Goal: Task Accomplishment & Management: Manage account settings

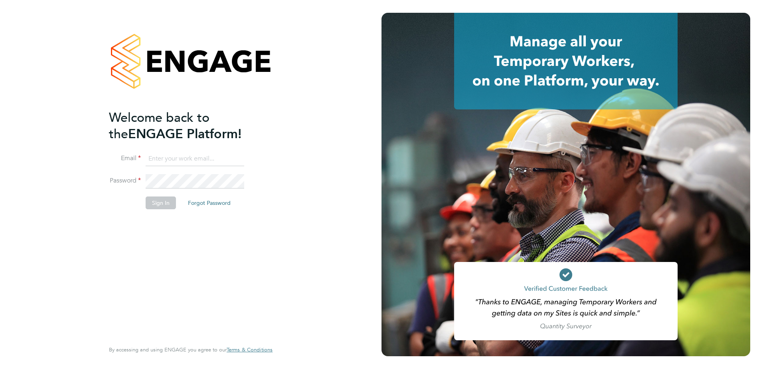
type input "[PERSON_NAME][EMAIL_ADDRESS][PERSON_NAME][DOMAIN_NAME]"
click at [152, 203] on button "Sign In" at bounding box center [161, 202] width 30 height 13
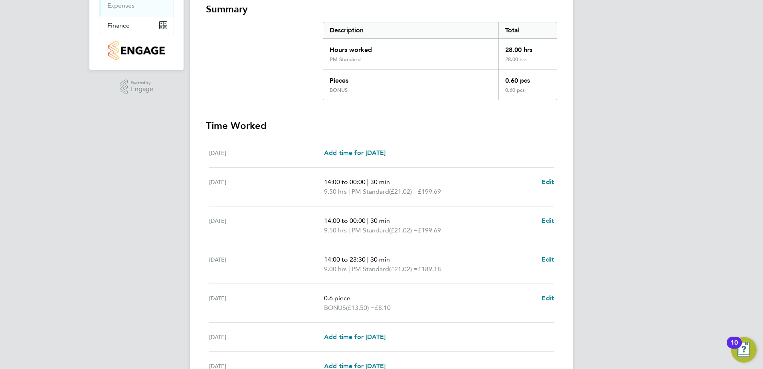
scroll to position [149, 0]
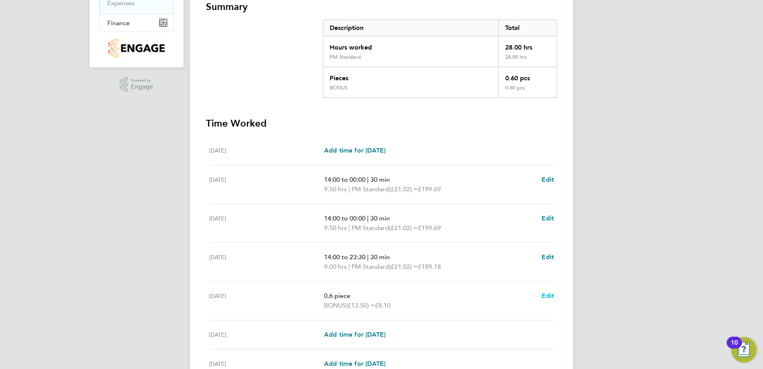
click at [546, 295] on span "Edit" at bounding box center [548, 296] width 12 height 8
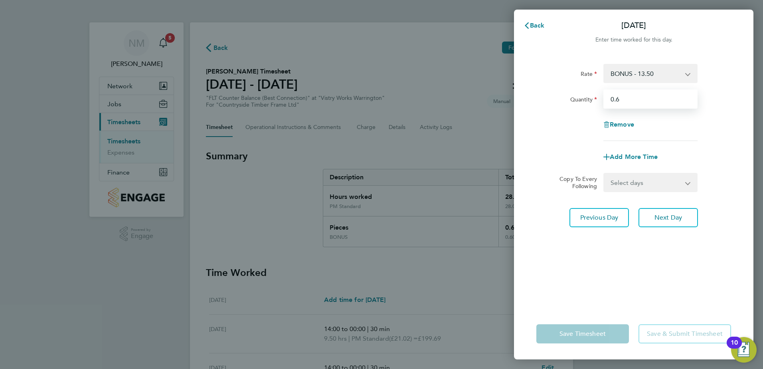
click at [637, 98] on input "0.6" at bounding box center [651, 98] width 94 height 19
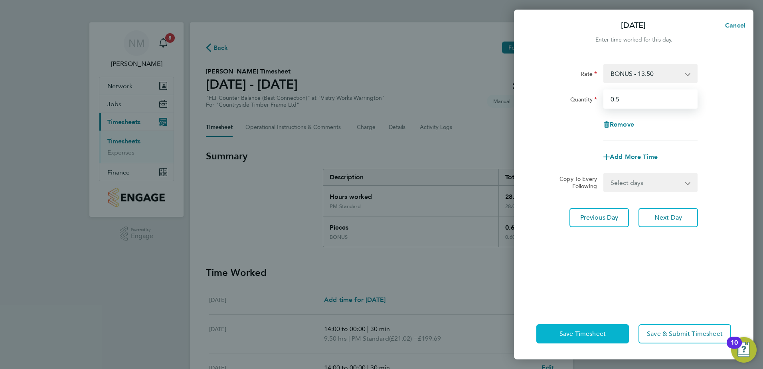
type input "0.5"
click at [569, 339] on button "Save Timesheet" at bounding box center [583, 333] width 93 height 19
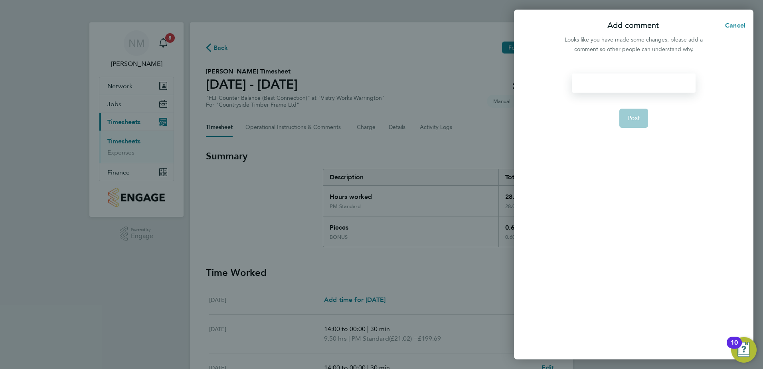
click at [593, 83] on div at bounding box center [633, 82] width 123 height 19
click at [655, 85] on div at bounding box center [633, 82] width 123 height 19
click at [626, 115] on button "Post" at bounding box center [634, 118] width 29 height 19
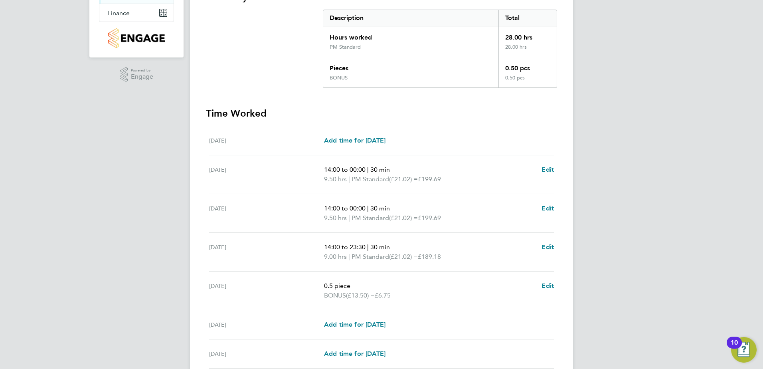
scroll to position [160, 0]
click at [548, 284] on span "Edit" at bounding box center [548, 285] width 12 height 8
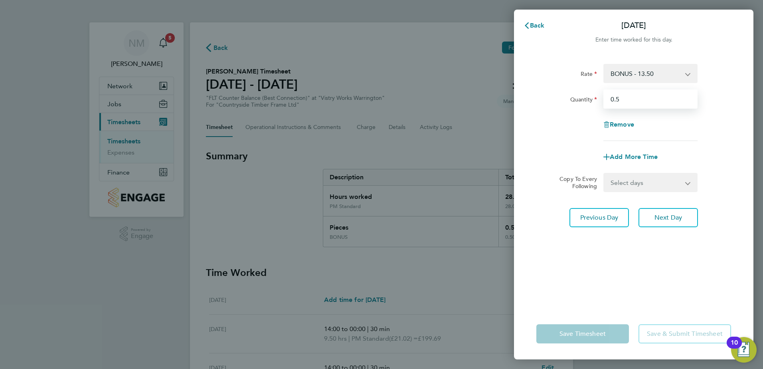
click at [628, 103] on input "0.5" at bounding box center [651, 98] width 94 height 19
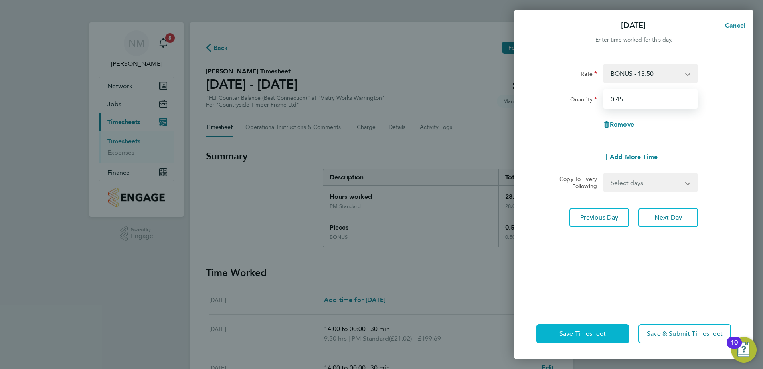
type input "0.45"
click at [574, 337] on span "Save Timesheet" at bounding box center [583, 334] width 46 height 8
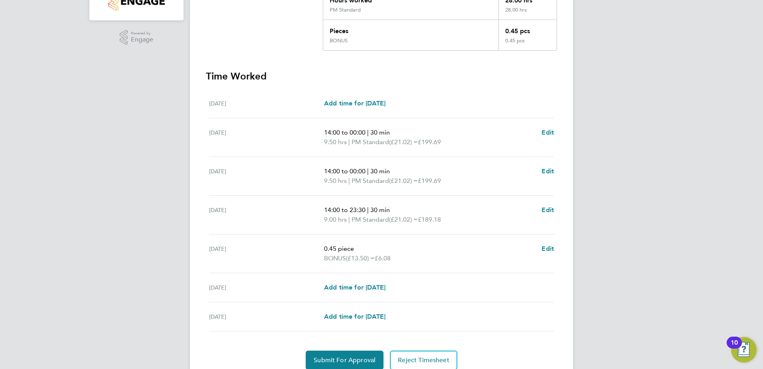
scroll to position [229, 0]
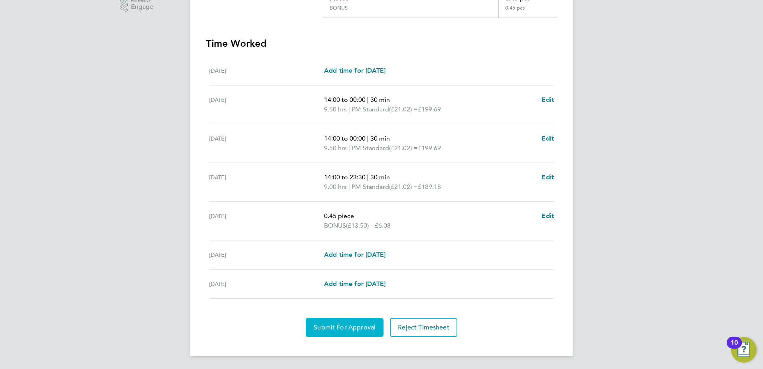
click at [340, 329] on span "Submit For Approval" at bounding box center [345, 327] width 62 height 8
click at [339, 331] on span "Approve Timesheet" at bounding box center [344, 327] width 59 height 8
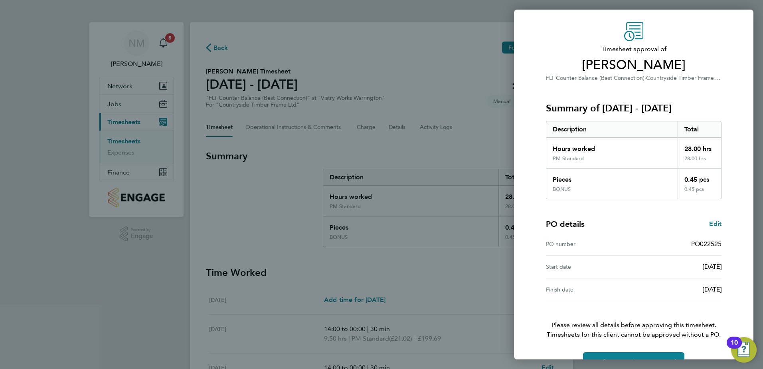
scroll to position [44, 0]
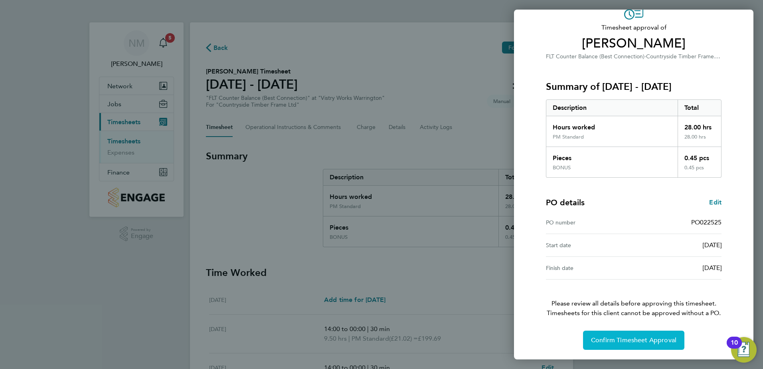
click at [634, 342] on span "Confirm Timesheet Approval" at bounding box center [633, 340] width 85 height 8
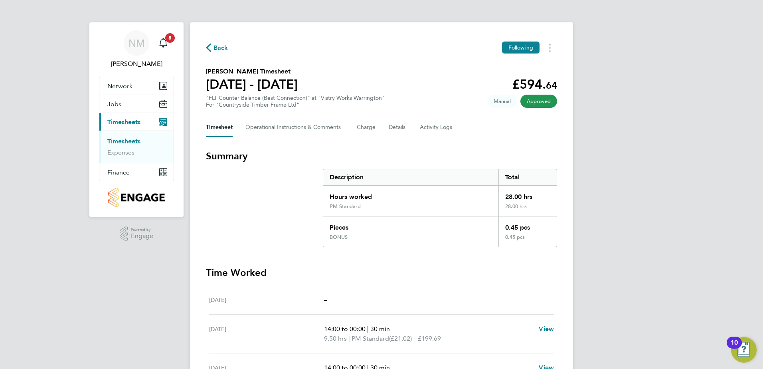
click at [222, 45] on span "Back" at bounding box center [221, 48] width 15 height 10
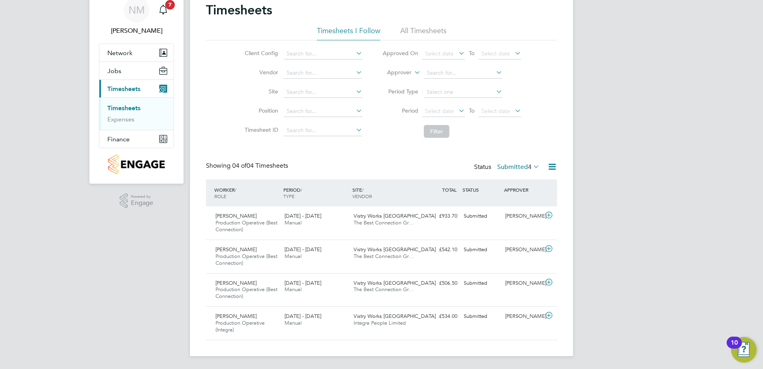
click at [512, 169] on label "Submitted 4" at bounding box center [518, 167] width 42 height 8
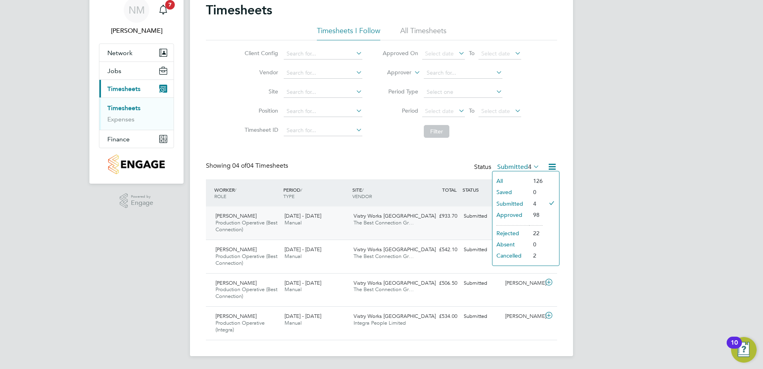
click at [430, 214] on div "£933.70 Submitted" at bounding box center [440, 216] width 42 height 13
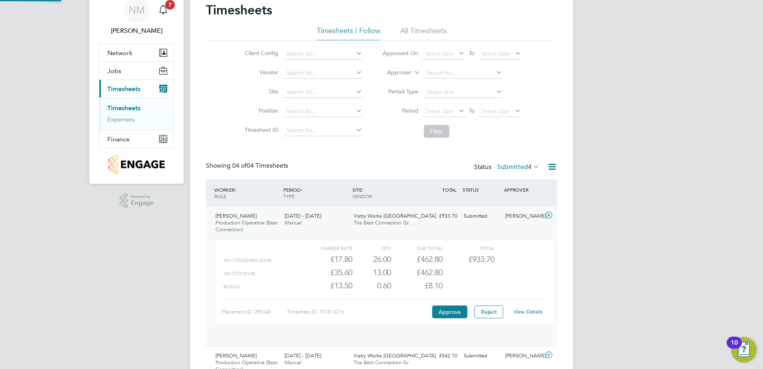
scroll to position [4, 4]
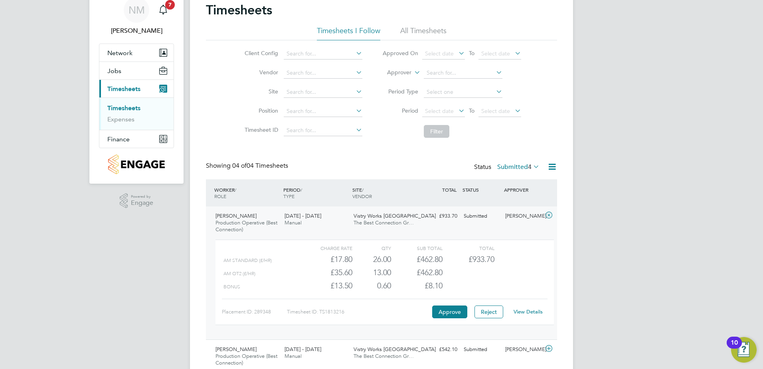
click at [529, 312] on link "View Details" at bounding box center [528, 311] width 29 height 7
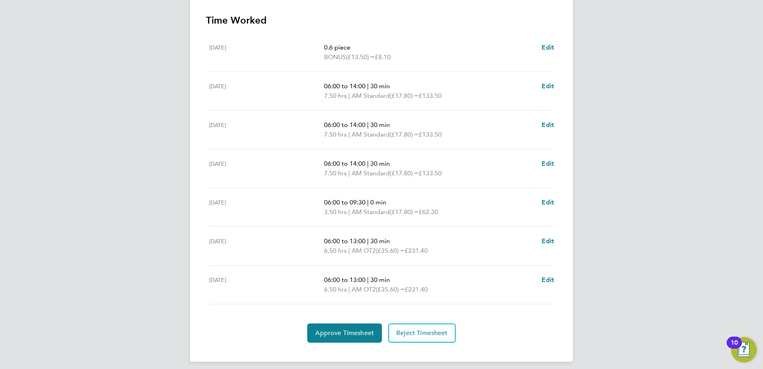
scroll to position [266, 0]
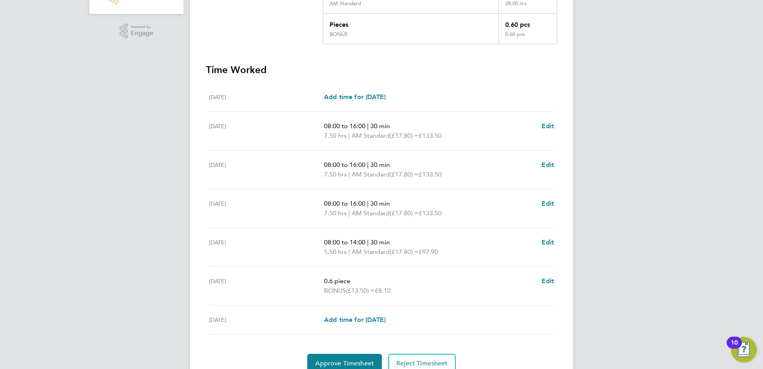
scroll to position [239, 0]
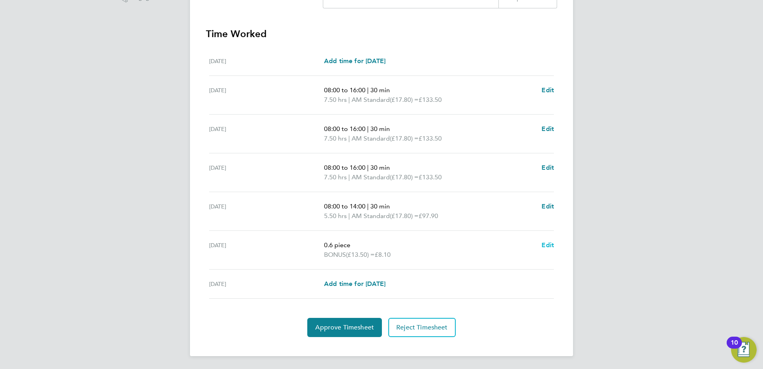
click at [544, 246] on span "Edit" at bounding box center [548, 245] width 12 height 8
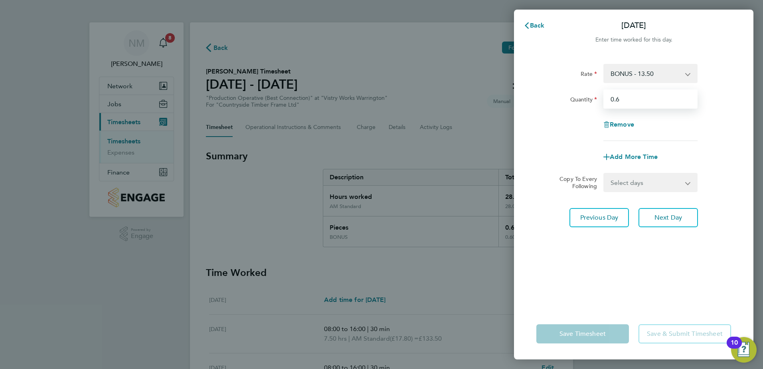
click at [631, 94] on input "0.6" at bounding box center [651, 98] width 94 height 19
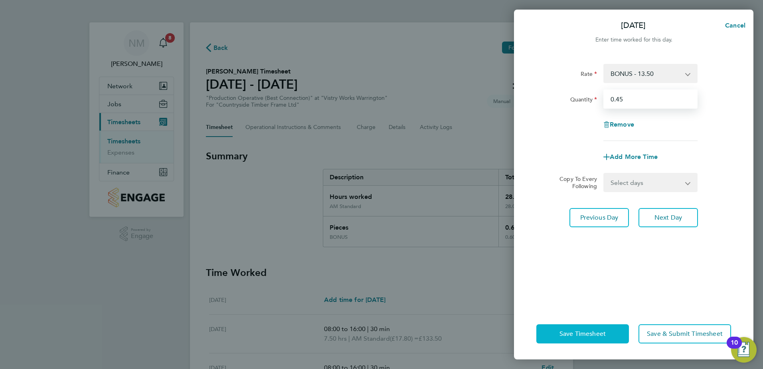
type input "0.45"
click at [582, 333] on span "Save Timesheet" at bounding box center [583, 334] width 46 height 8
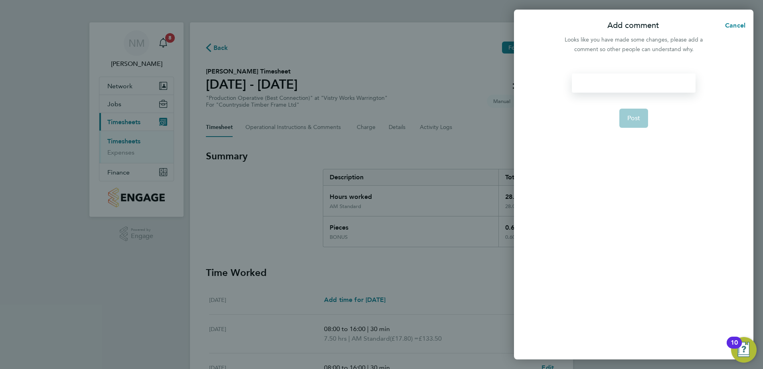
click at [600, 81] on div at bounding box center [633, 82] width 123 height 19
click at [600, 75] on div at bounding box center [633, 82] width 123 height 19
click at [635, 117] on span "Post" at bounding box center [634, 118] width 13 height 8
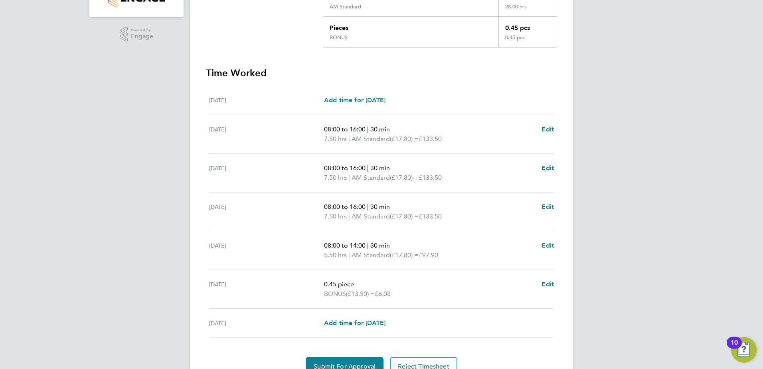
scroll to position [239, 0]
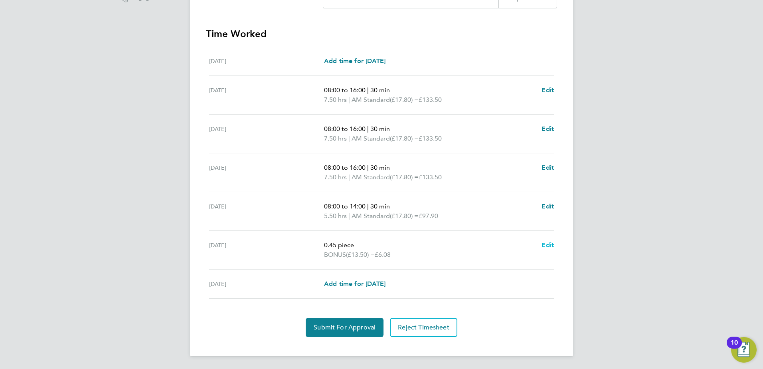
click at [552, 248] on span "Edit" at bounding box center [548, 245] width 12 height 8
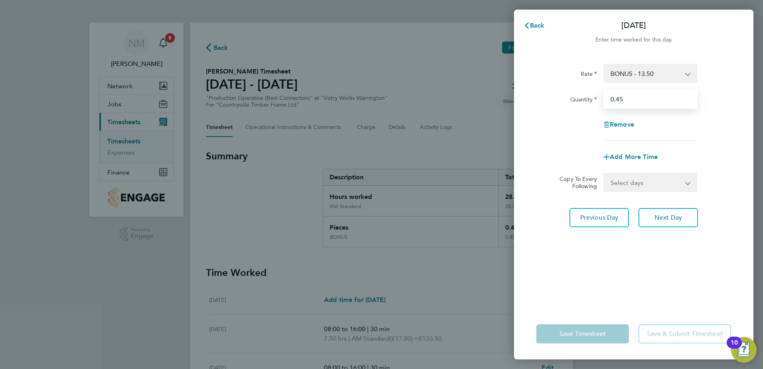
click at [626, 104] on input "0.45" at bounding box center [651, 98] width 94 height 19
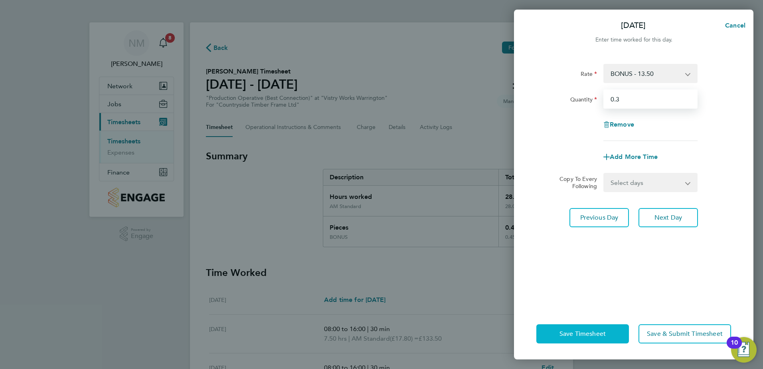
type input "0.3"
click at [578, 335] on span "Save Timesheet" at bounding box center [583, 334] width 46 height 8
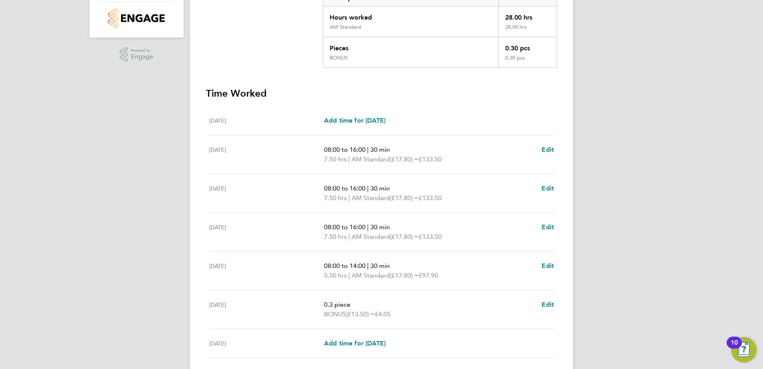
scroll to position [199, 0]
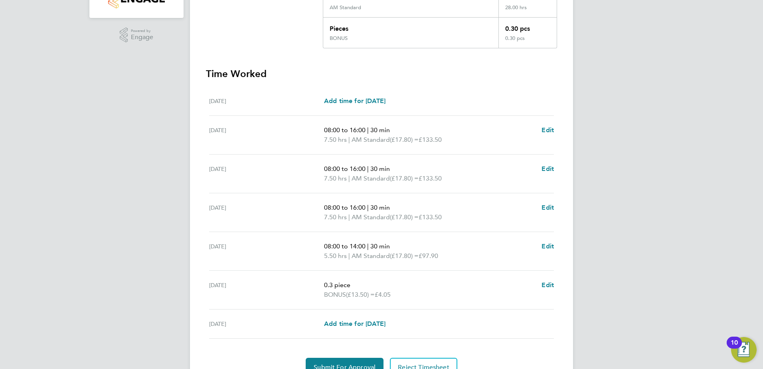
click at [543, 279] on div "Sat 30 Aug 0.3 piece BONUS (£13.50) = £4.05 Edit" at bounding box center [381, 290] width 345 height 39
click at [549, 285] on span "Edit" at bounding box center [548, 285] width 12 height 8
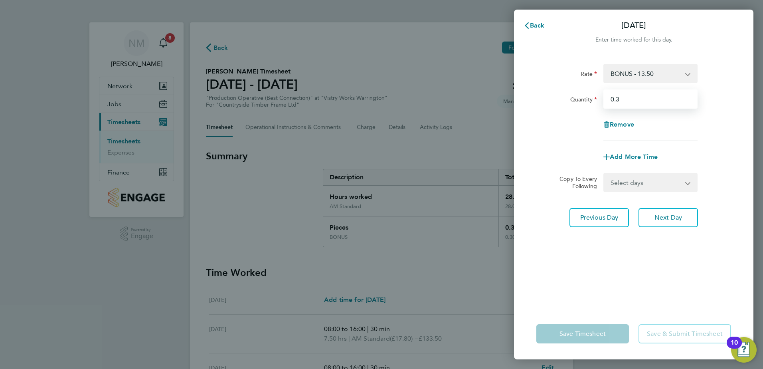
click at [629, 101] on input "0.3" at bounding box center [651, 98] width 94 height 19
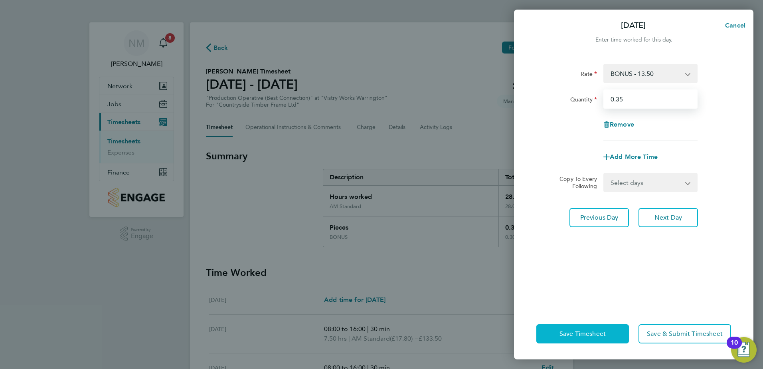
type input "0.35"
click at [582, 337] on span "Save Timesheet" at bounding box center [583, 334] width 46 height 8
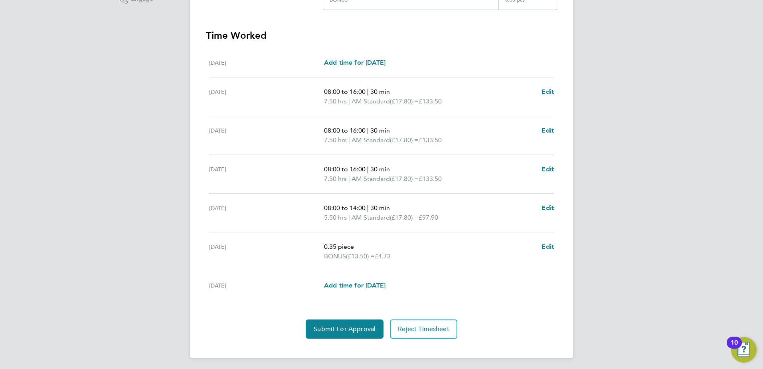
scroll to position [239, 0]
click at [549, 246] on span "Edit" at bounding box center [548, 245] width 12 height 8
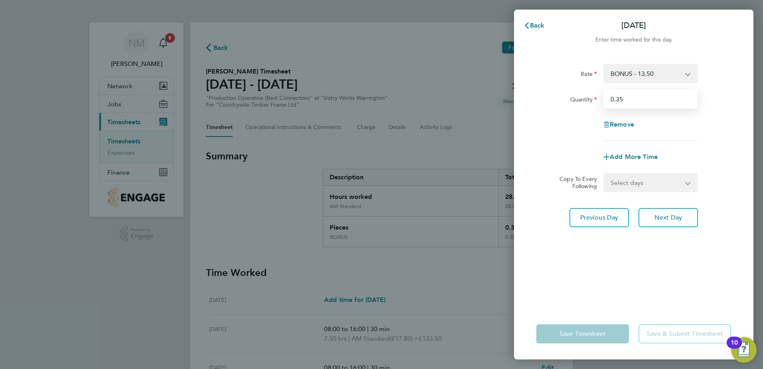
click at [635, 97] on input "0.35" at bounding box center [651, 98] width 94 height 19
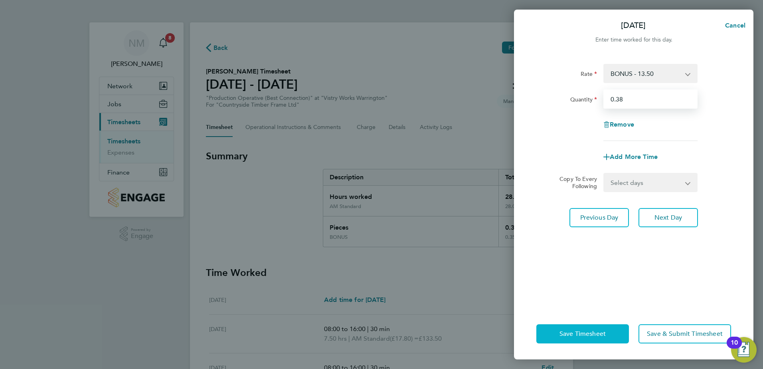
type input "0.38"
click at [580, 332] on span "Save Timesheet" at bounding box center [583, 334] width 46 height 8
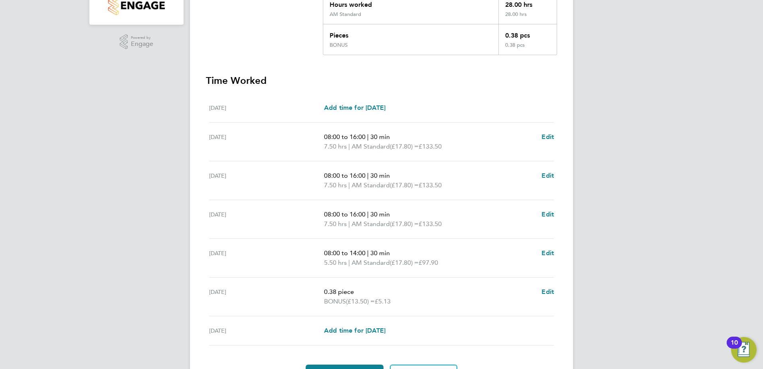
scroll to position [239, 0]
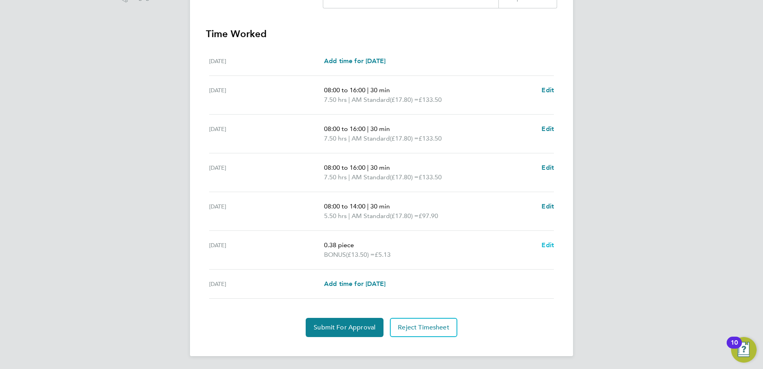
click at [554, 245] on span "Edit" at bounding box center [548, 245] width 12 height 8
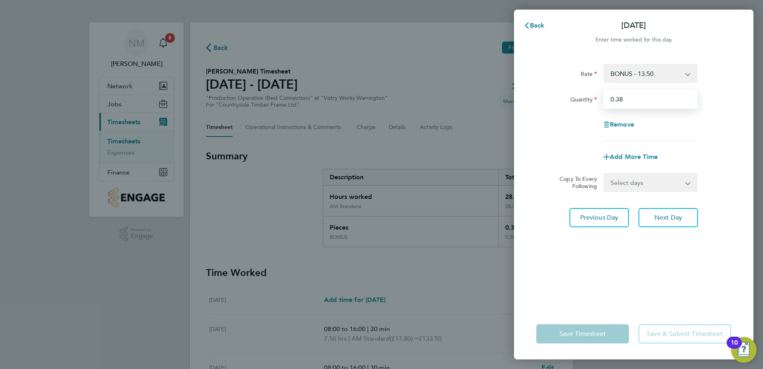
click at [634, 99] on input "0.38" at bounding box center [651, 98] width 94 height 19
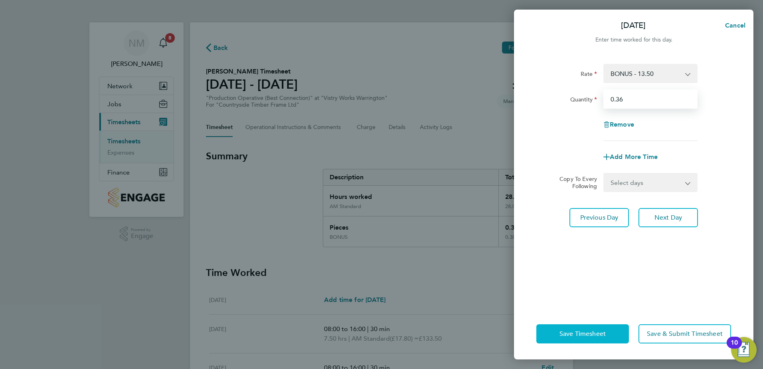
type input "0.36"
drag, startPoint x: 585, startPoint y: 334, endPoint x: 582, endPoint y: 326, distance: 8.6
click at [585, 332] on span "Save Timesheet" at bounding box center [583, 334] width 46 height 8
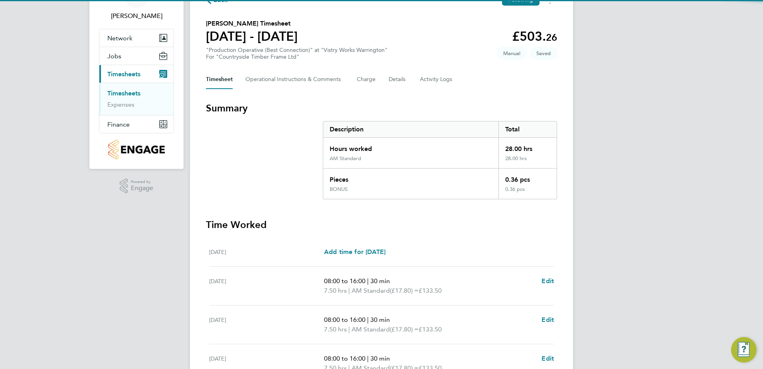
scroll to position [160, 0]
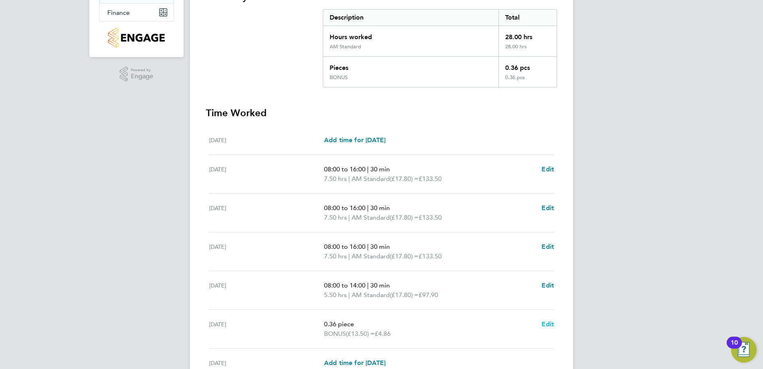
click at [549, 323] on span "Edit" at bounding box center [548, 324] width 12 height 8
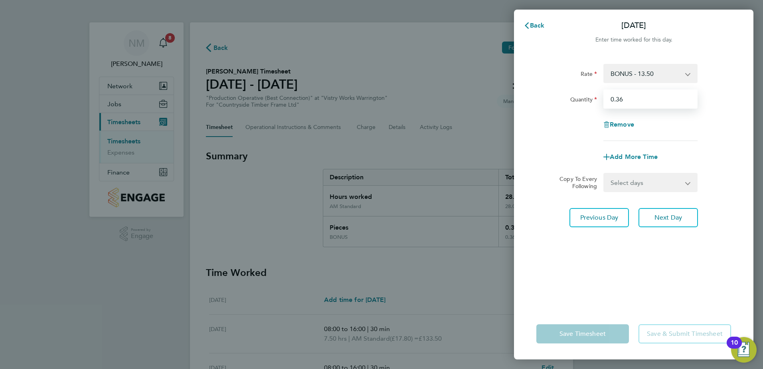
click at [632, 96] on input "0.36" at bounding box center [651, 98] width 94 height 19
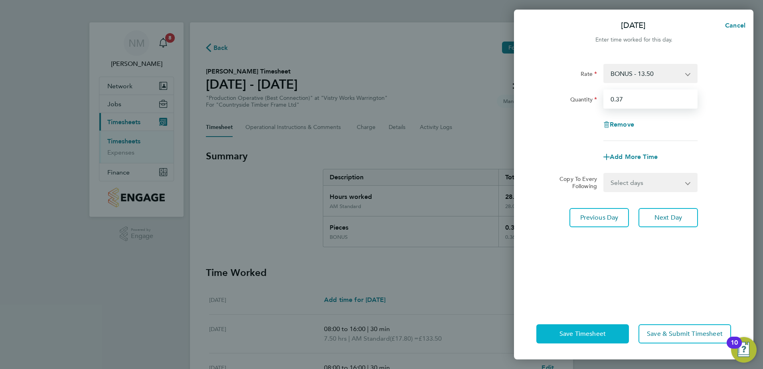
type input "0.37"
click at [592, 327] on button "Save Timesheet" at bounding box center [583, 333] width 93 height 19
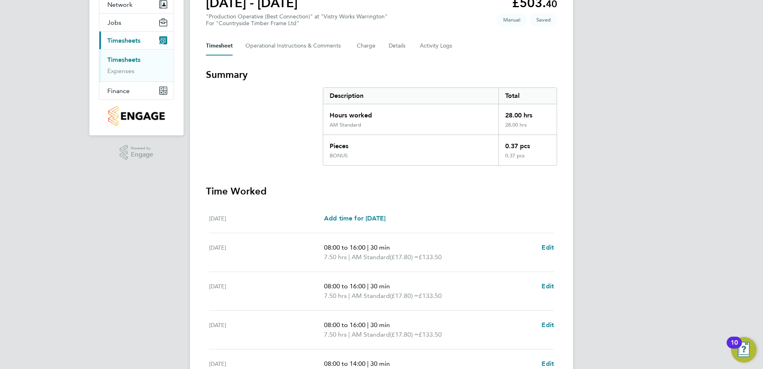
scroll to position [80, 0]
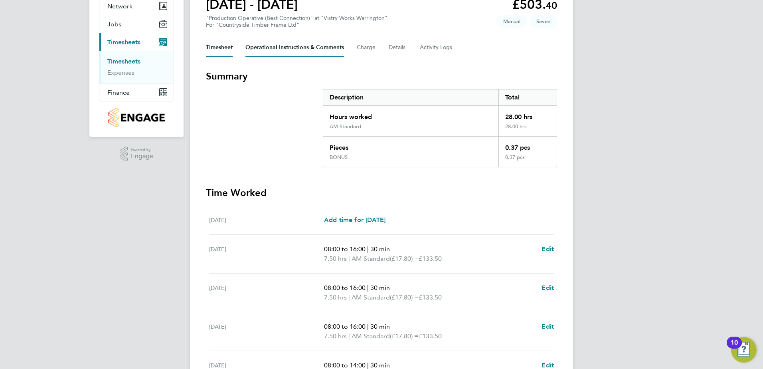
click at [287, 49] on Comments-tab "Operational Instructions & Comments" at bounding box center [295, 47] width 99 height 19
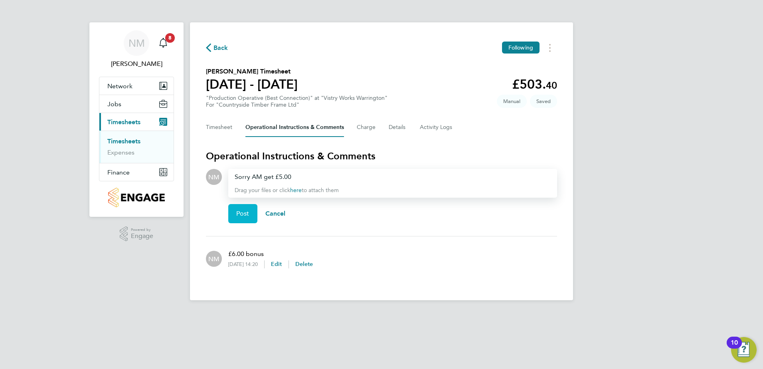
click at [240, 217] on span "Post" at bounding box center [242, 214] width 13 height 8
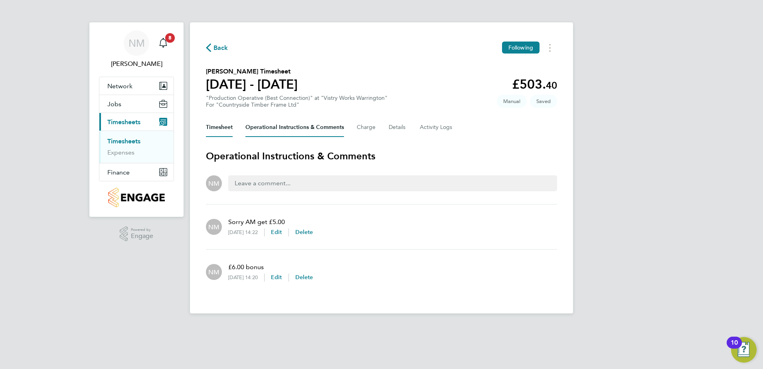
drag, startPoint x: 217, startPoint y: 128, endPoint x: 280, endPoint y: 137, distance: 63.7
click at [217, 127] on button "Timesheet" at bounding box center [219, 127] width 27 height 19
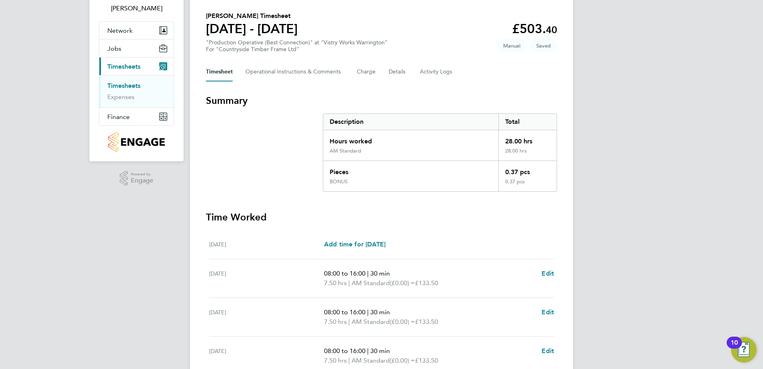
scroll to position [40, 0]
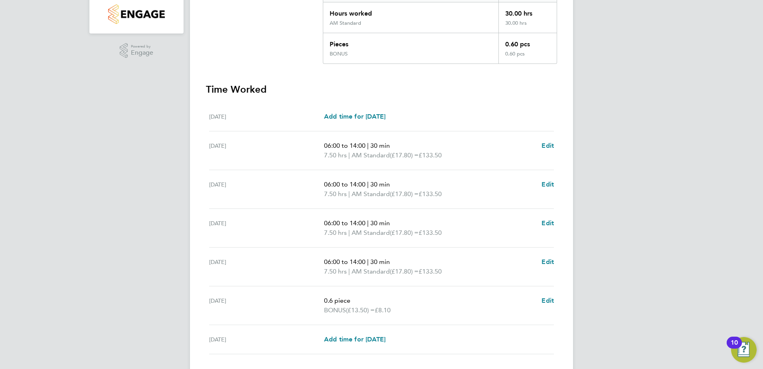
scroll to position [200, 0]
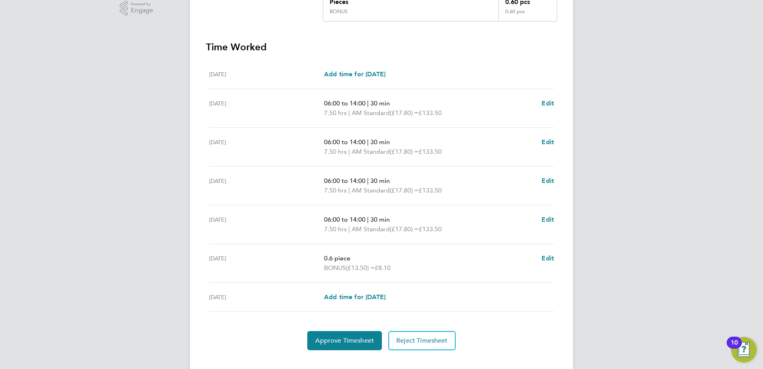
scroll to position [239, 0]
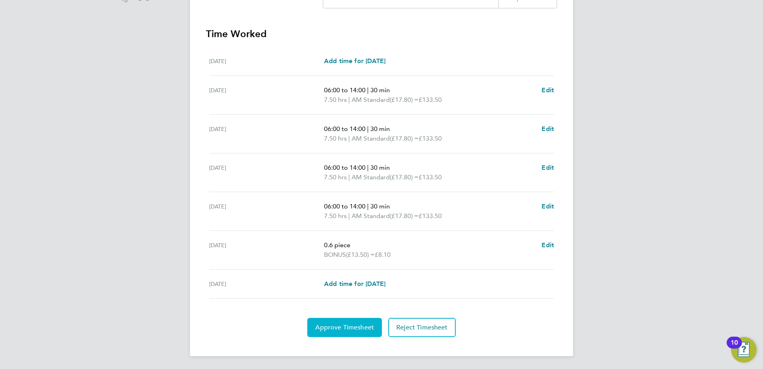
click at [344, 327] on span "Approve Timesheet" at bounding box center [344, 327] width 59 height 8
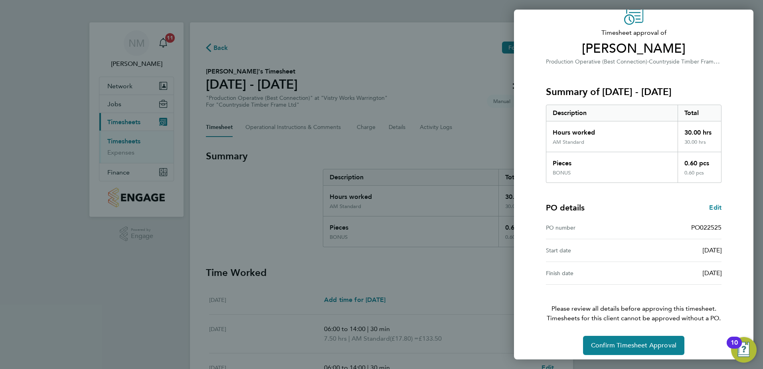
scroll to position [44, 0]
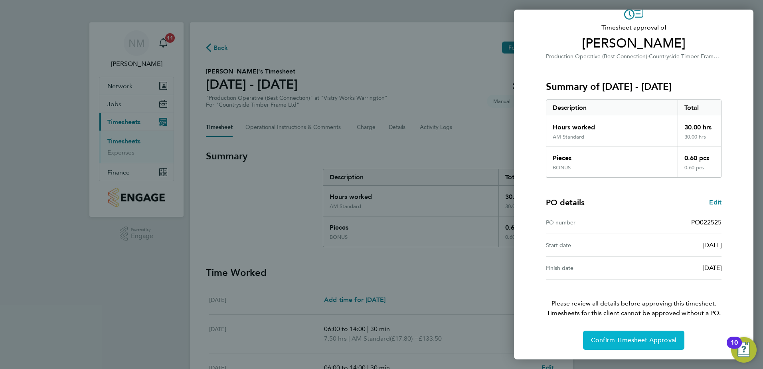
click at [614, 342] on span "Confirm Timesheet Approval" at bounding box center [633, 340] width 85 height 8
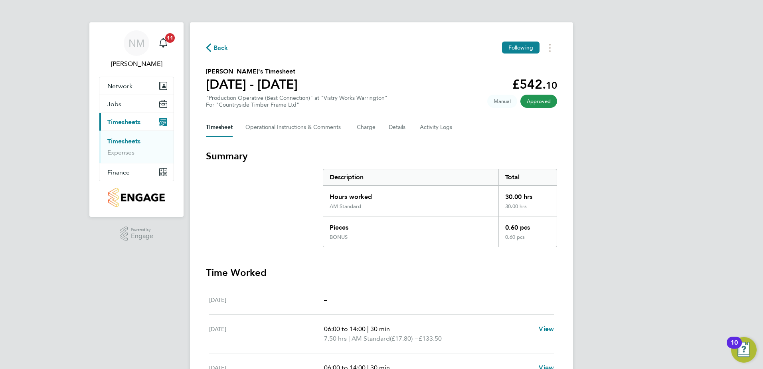
click at [223, 48] on span "Back" at bounding box center [221, 48] width 15 height 10
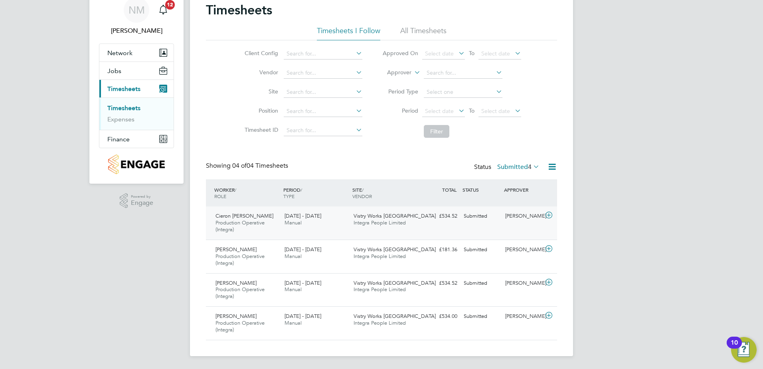
click at [522, 215] on div "[PERSON_NAME]" at bounding box center [523, 216] width 42 height 13
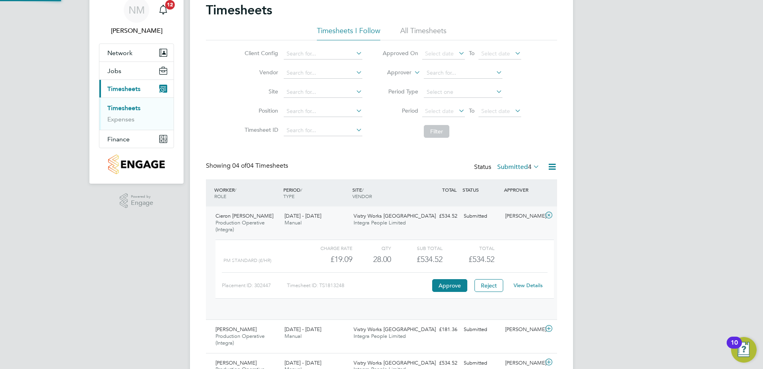
scroll to position [14, 78]
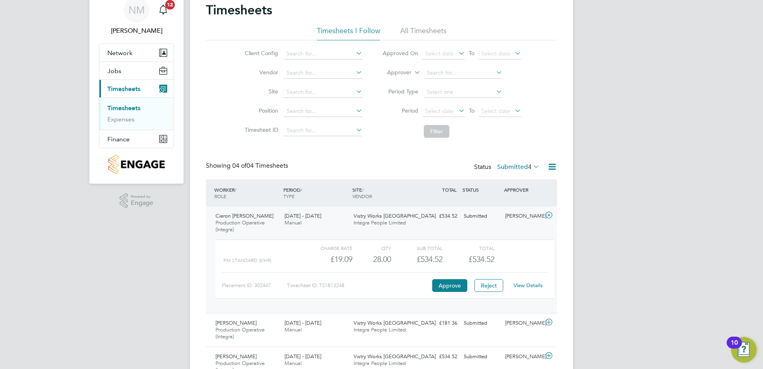
click at [531, 287] on link "View Details" at bounding box center [528, 285] width 29 height 7
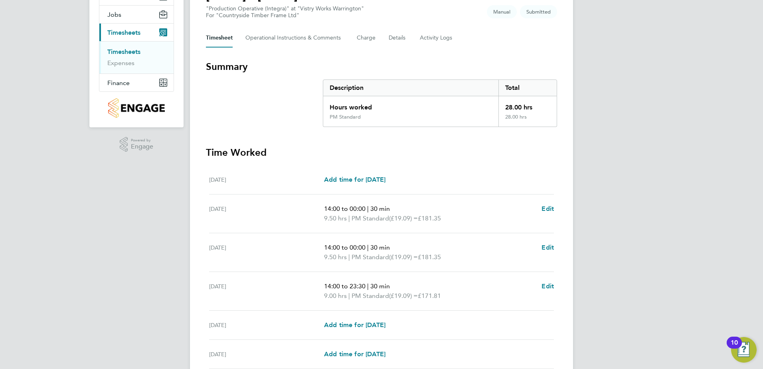
scroll to position [189, 0]
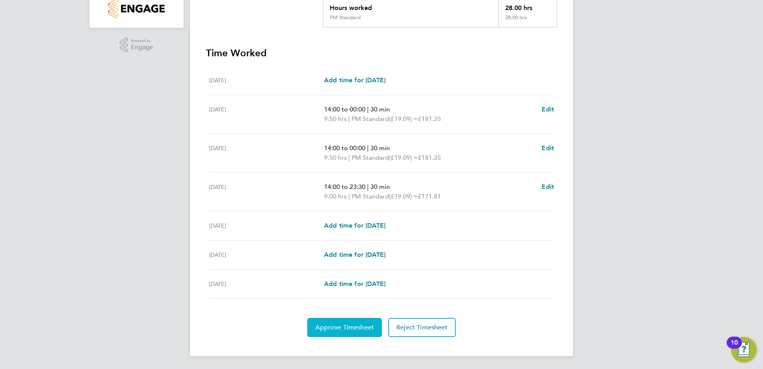
click at [337, 322] on button "Approve Timesheet" at bounding box center [344, 327] width 75 height 19
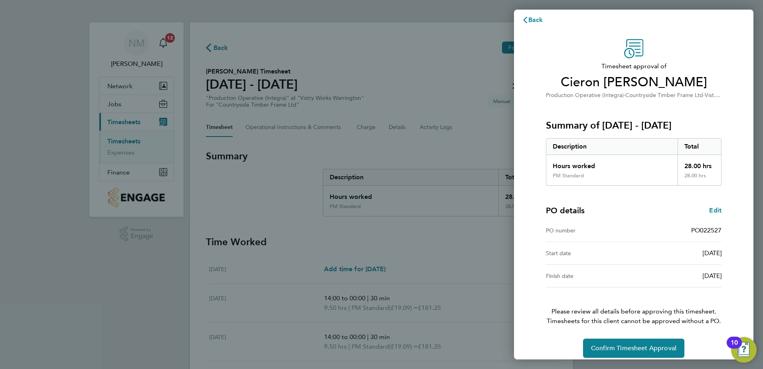
scroll to position [14, 0]
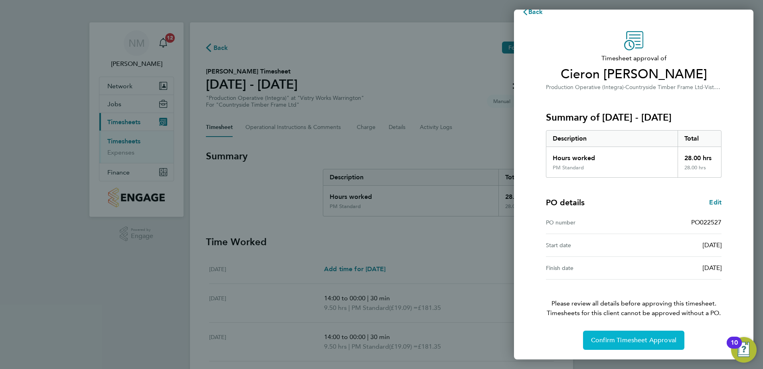
click at [614, 341] on span "Confirm Timesheet Approval" at bounding box center [633, 340] width 85 height 8
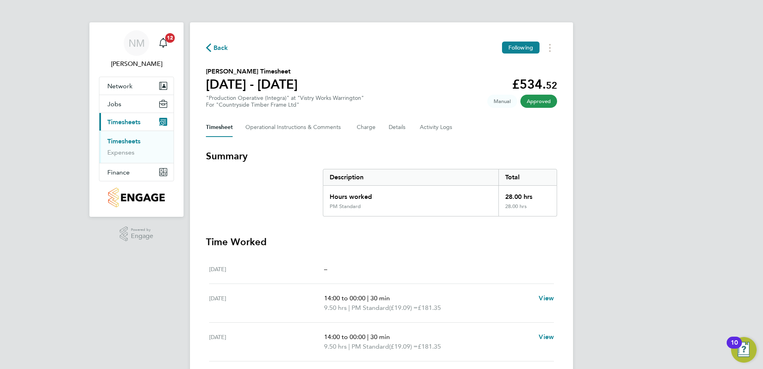
click at [220, 47] on span "Back" at bounding box center [221, 48] width 15 height 10
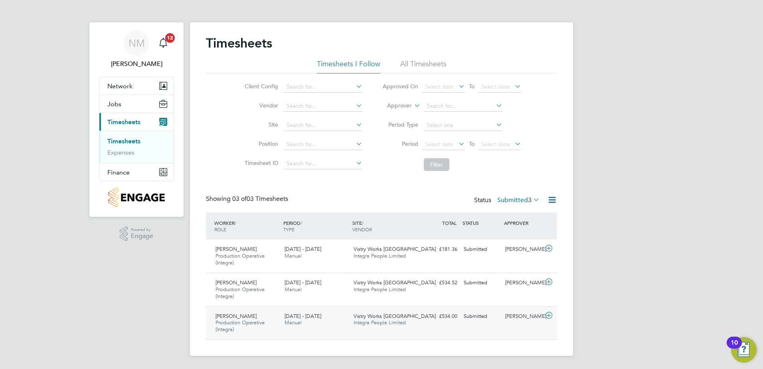
click at [550, 315] on icon at bounding box center [549, 315] width 10 height 6
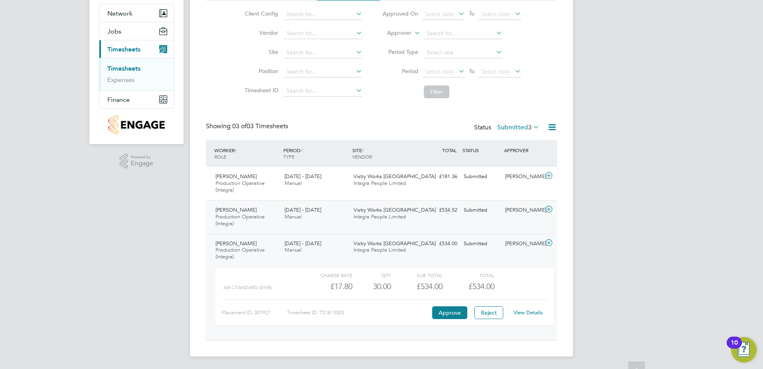
scroll to position [73, 0]
click at [533, 206] on div "[PERSON_NAME]" at bounding box center [523, 209] width 42 height 13
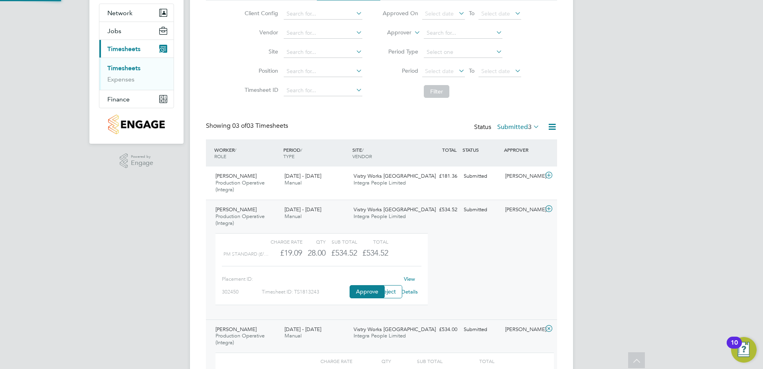
scroll to position [14, 78]
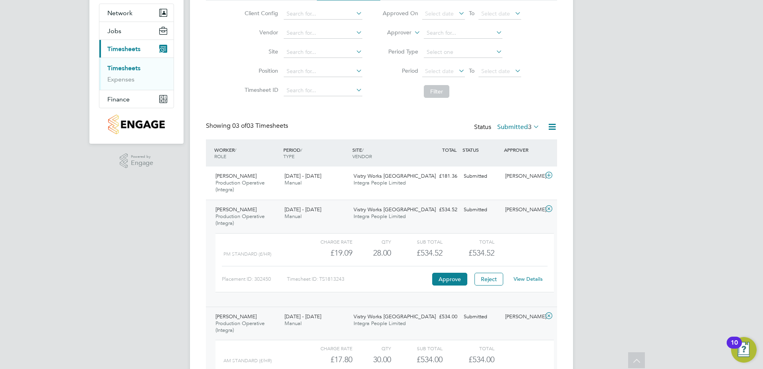
click at [531, 280] on link "View Details" at bounding box center [528, 278] width 29 height 7
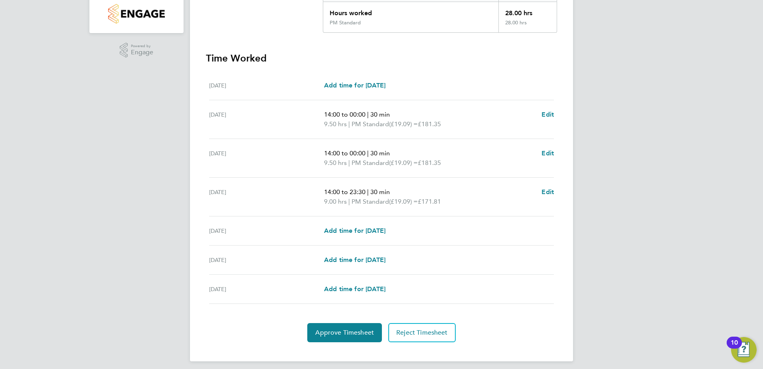
scroll to position [189, 0]
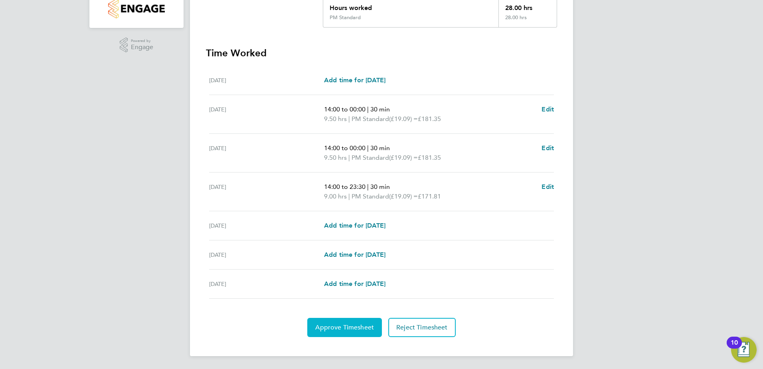
click at [327, 329] on span "Approve Timesheet" at bounding box center [344, 327] width 59 height 8
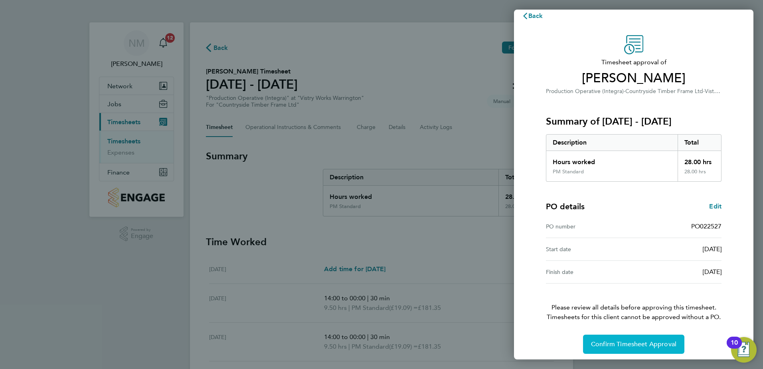
scroll to position [14, 0]
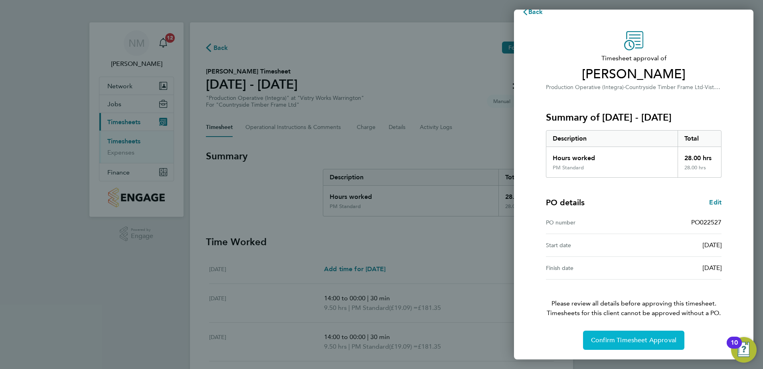
click at [634, 342] on span "Confirm Timesheet Approval" at bounding box center [633, 340] width 85 height 8
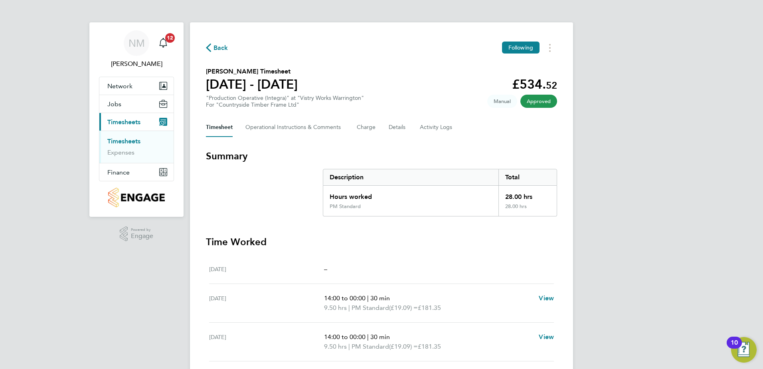
click at [213, 49] on span "Back" at bounding box center [217, 48] width 22 height 8
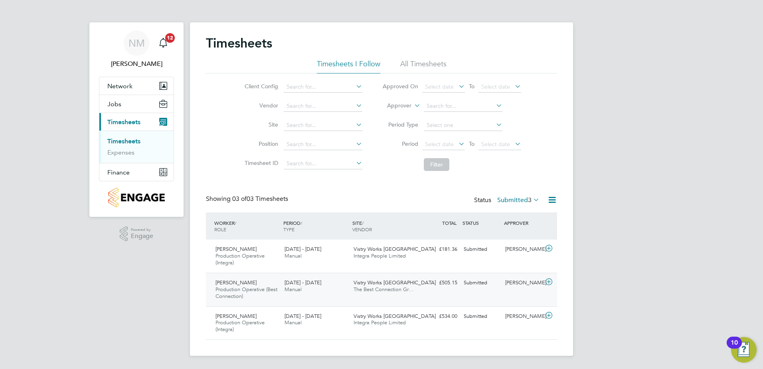
click at [514, 280] on div "[PERSON_NAME]" at bounding box center [523, 282] width 42 height 13
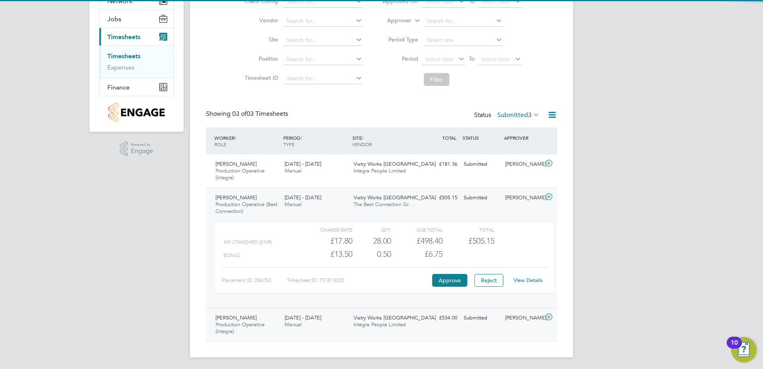
scroll to position [86, 0]
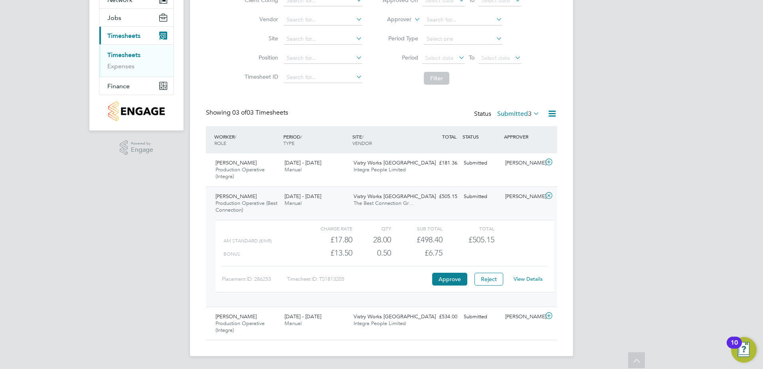
click at [530, 278] on link "View Details" at bounding box center [528, 278] width 29 height 7
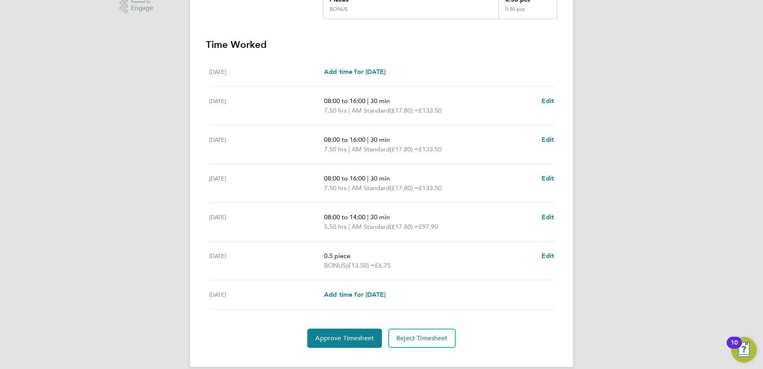
scroll to position [239, 0]
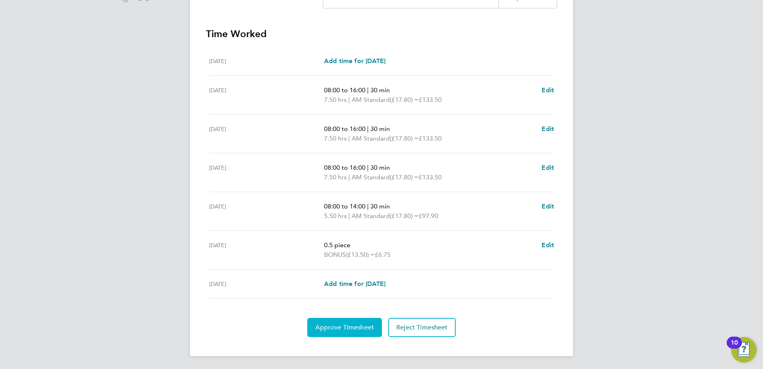
click at [358, 326] on span "Approve Timesheet" at bounding box center [344, 327] width 59 height 8
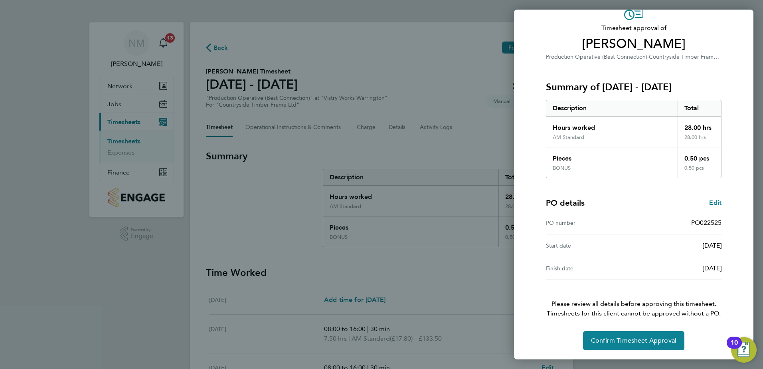
scroll to position [44, 0]
click at [626, 341] on span "Confirm Timesheet Approval" at bounding box center [633, 340] width 85 height 8
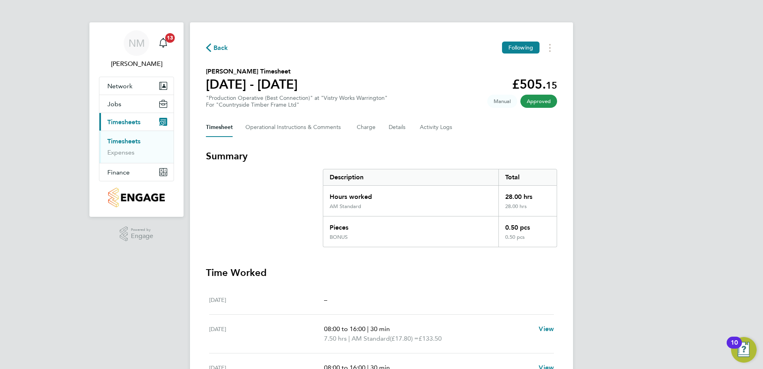
click at [219, 46] on span "Back" at bounding box center [221, 48] width 15 height 10
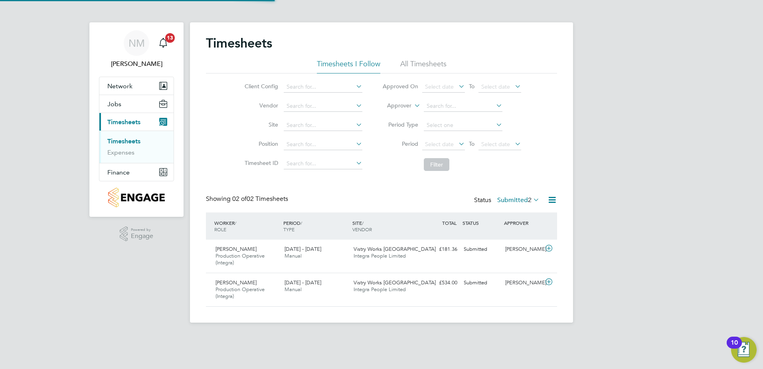
scroll to position [20, 69]
click at [420, 252] on div "£181.36 Submitted" at bounding box center [440, 249] width 42 height 13
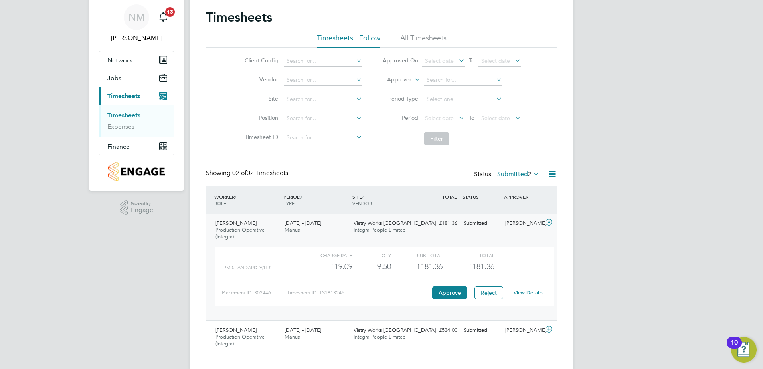
scroll to position [40, 0]
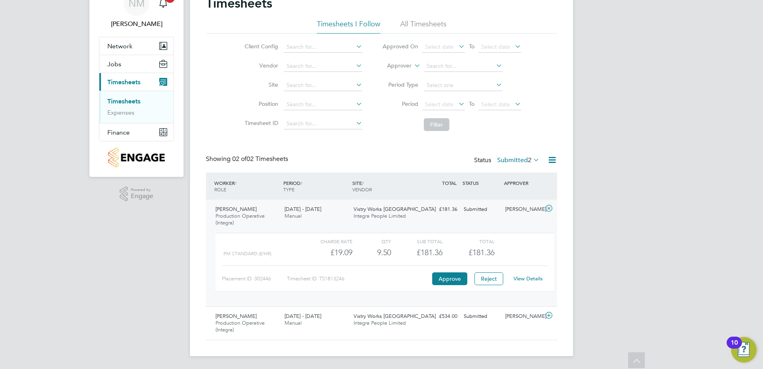
click at [527, 278] on link "View Details" at bounding box center [528, 278] width 29 height 7
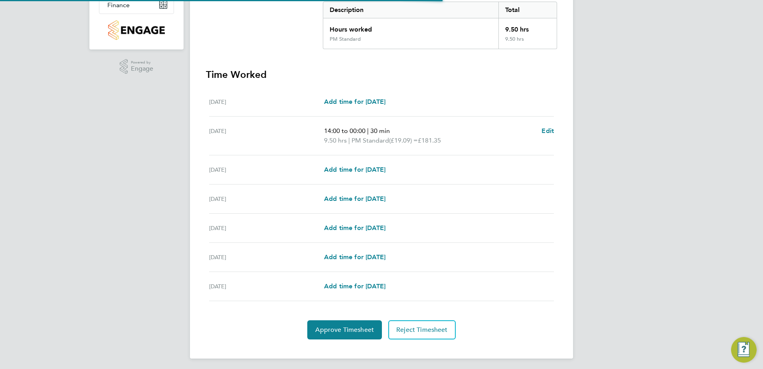
scroll to position [170, 0]
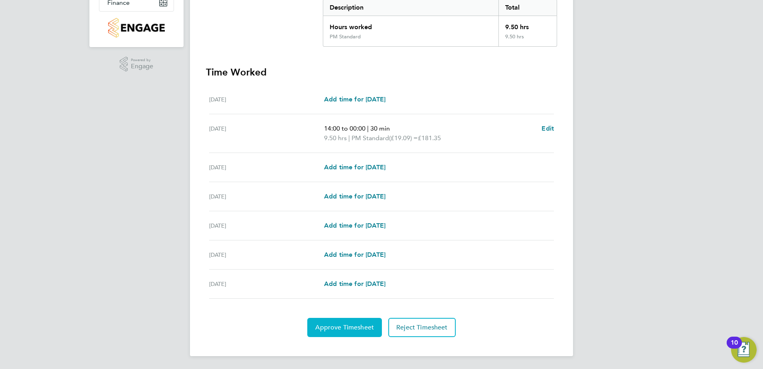
click at [352, 325] on span "Approve Timesheet" at bounding box center [344, 327] width 59 height 8
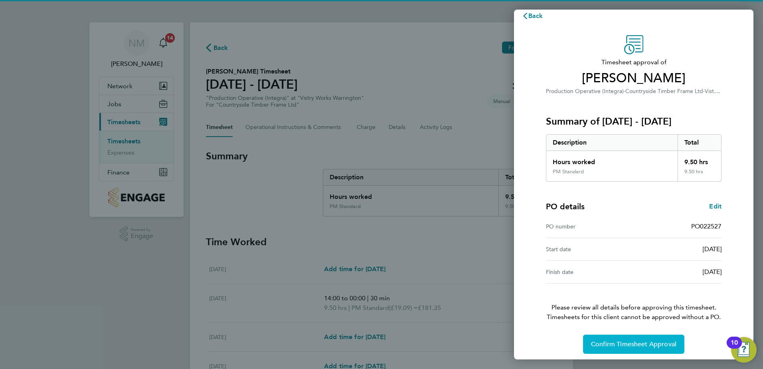
scroll to position [14, 0]
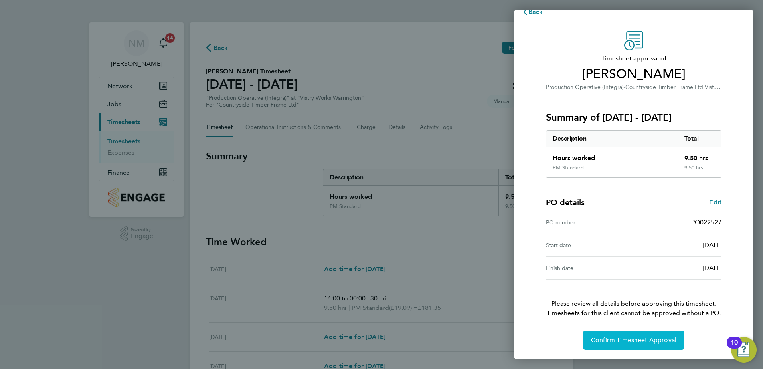
click at [665, 341] on span "Confirm Timesheet Approval" at bounding box center [633, 340] width 85 height 8
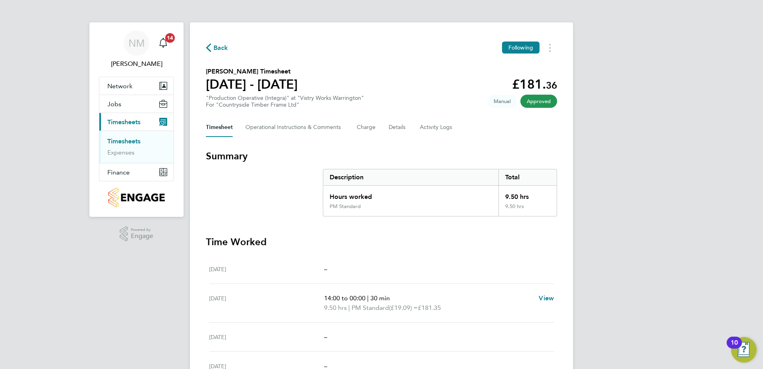
click at [222, 44] on span "Back" at bounding box center [221, 48] width 15 height 10
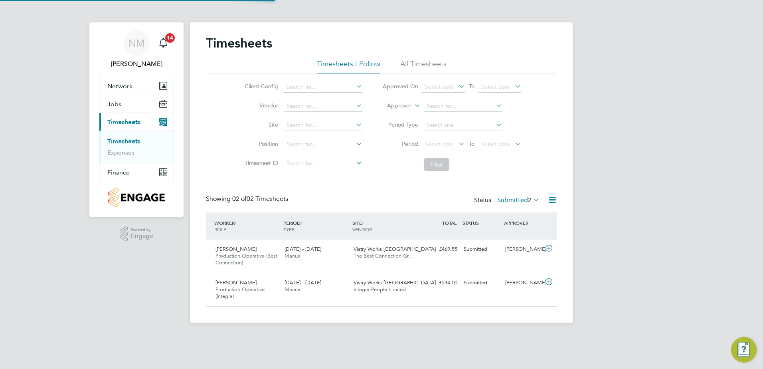
scroll to position [20, 69]
click at [413, 250] on div "Vistry Works Warrington The Best Connection Gr…" at bounding box center [385, 253] width 69 height 20
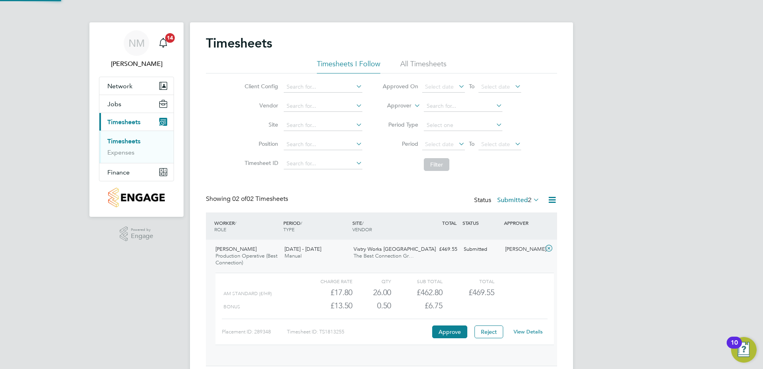
scroll to position [14, 78]
click at [534, 333] on link "View Details" at bounding box center [528, 331] width 29 height 7
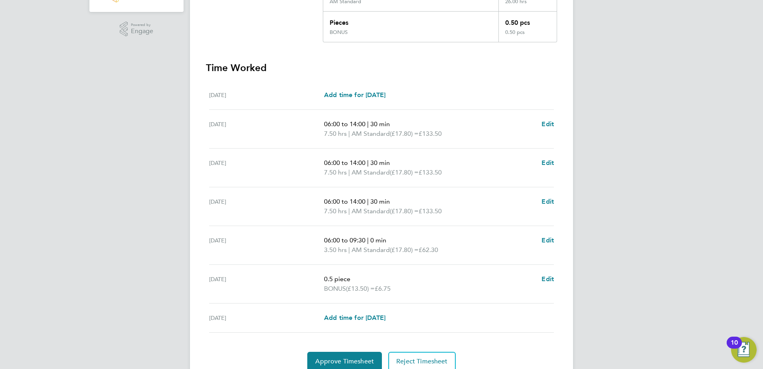
scroll to position [239, 0]
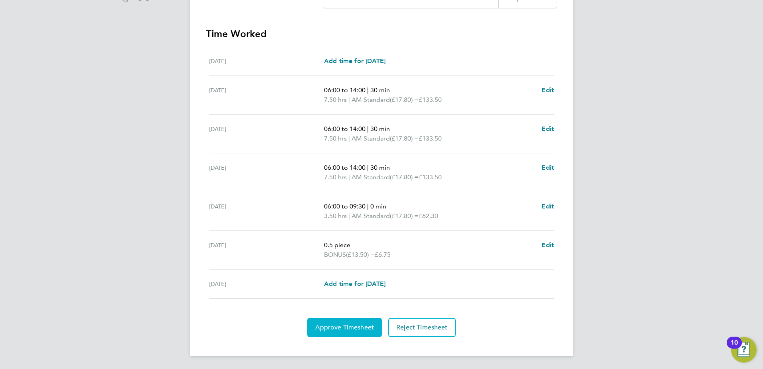
click at [337, 328] on span "Approve Timesheet" at bounding box center [344, 327] width 59 height 8
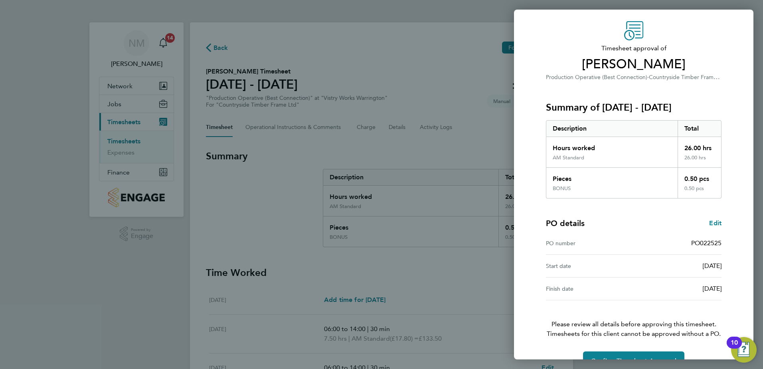
scroll to position [44, 0]
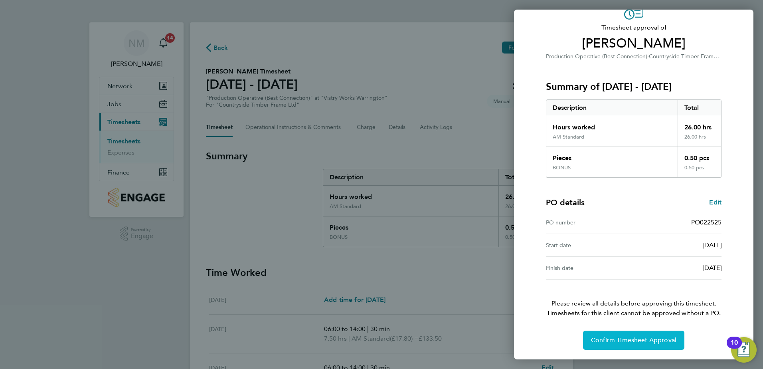
click at [628, 340] on span "Confirm Timesheet Approval" at bounding box center [633, 340] width 85 height 8
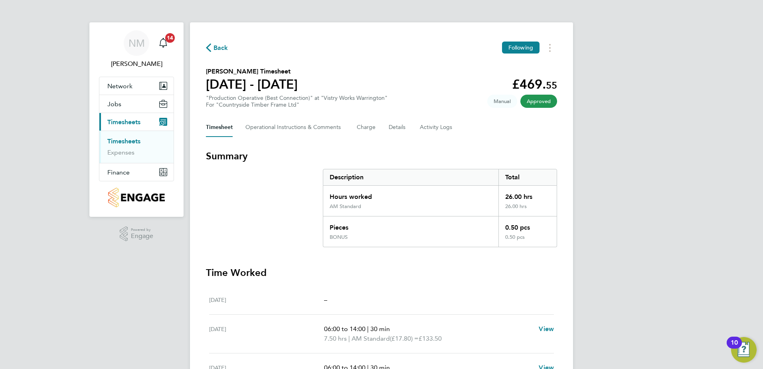
click at [220, 46] on span "Back" at bounding box center [221, 48] width 15 height 10
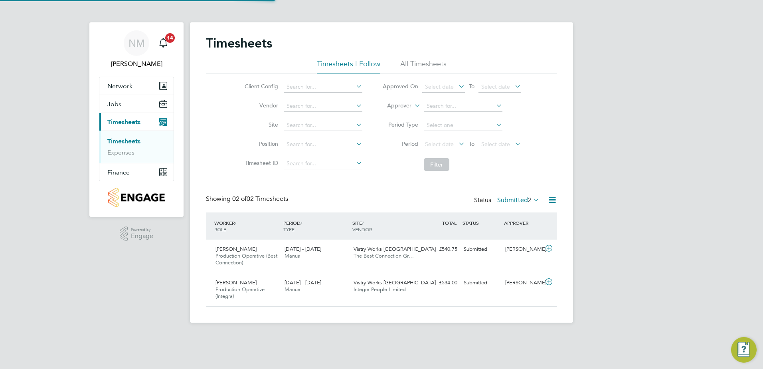
scroll to position [20, 69]
click at [513, 246] on div "[PERSON_NAME]" at bounding box center [523, 249] width 42 height 13
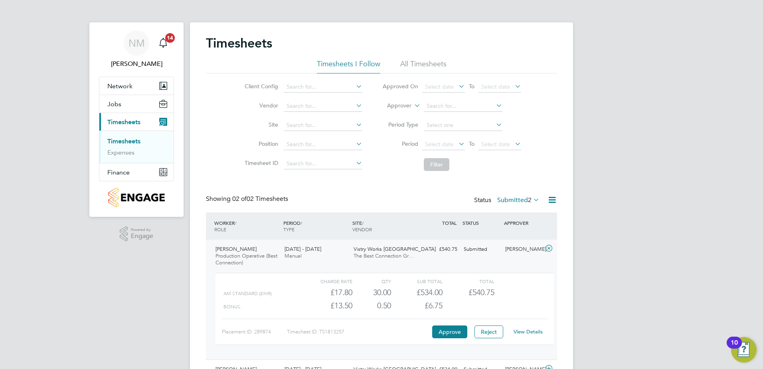
scroll to position [53, 0]
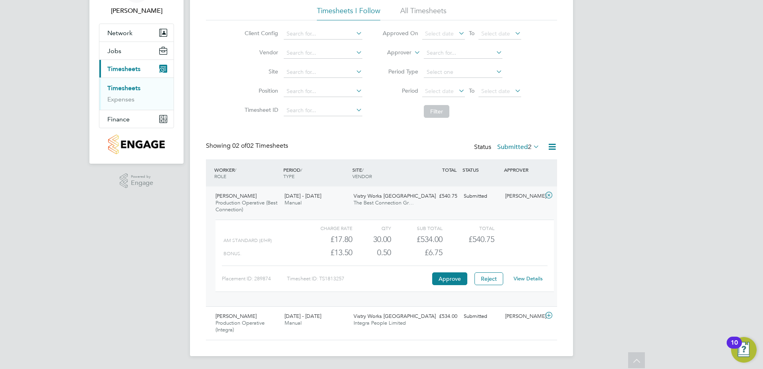
click at [523, 276] on link "View Details" at bounding box center [528, 278] width 29 height 7
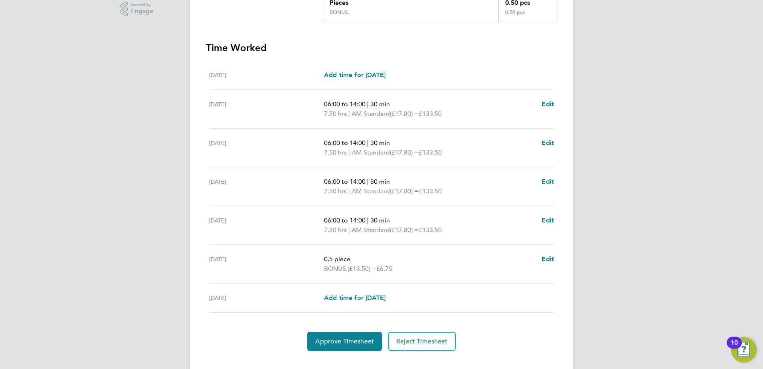
scroll to position [239, 0]
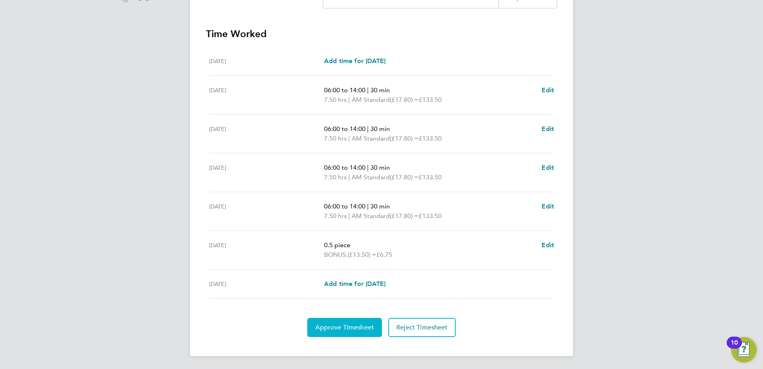
click at [351, 329] on span "Approve Timesheet" at bounding box center [344, 327] width 59 height 8
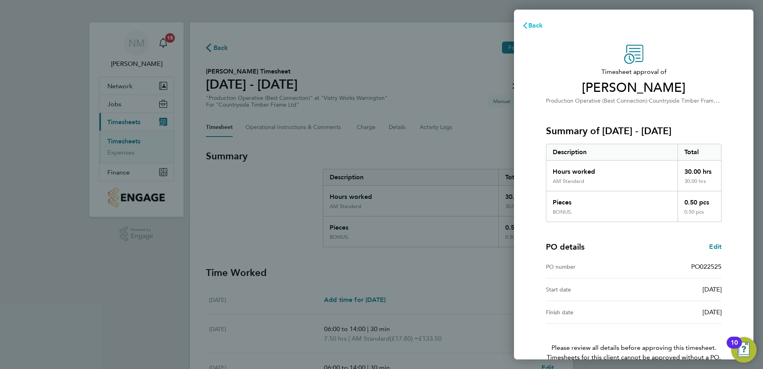
click at [538, 25] on span "Back" at bounding box center [536, 26] width 15 height 8
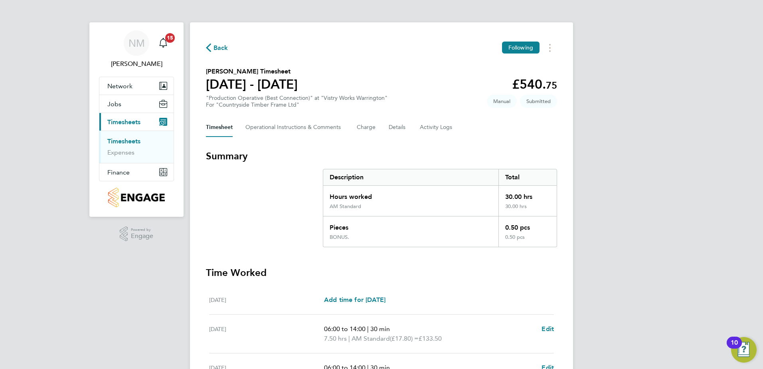
click at [212, 46] on span "Back" at bounding box center [217, 48] width 22 height 8
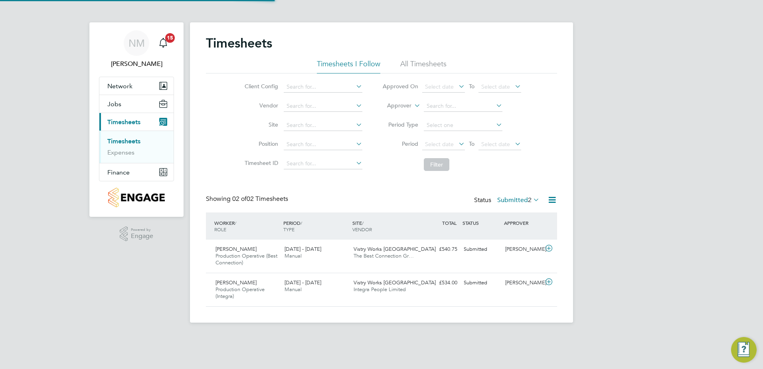
scroll to position [20, 69]
click at [527, 250] on div "[PERSON_NAME]" at bounding box center [523, 249] width 42 height 13
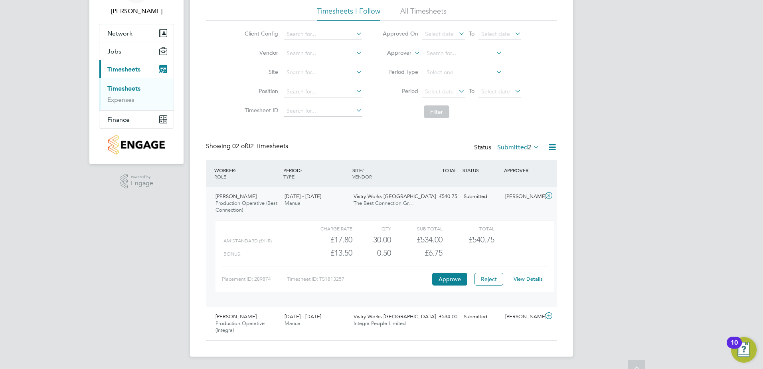
scroll to position [53, 0]
click at [441, 281] on button "Approve" at bounding box center [449, 278] width 35 height 13
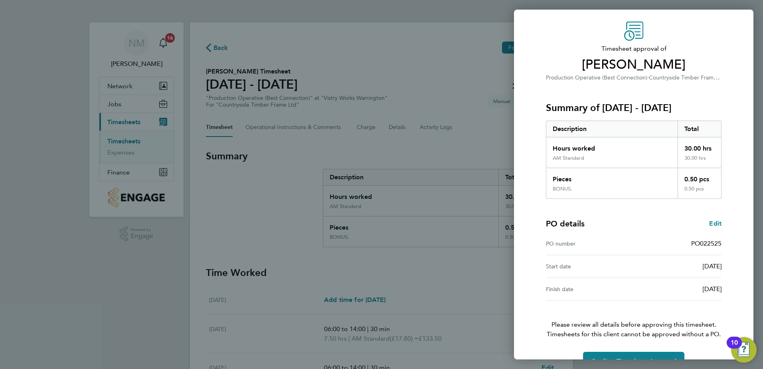
scroll to position [44, 0]
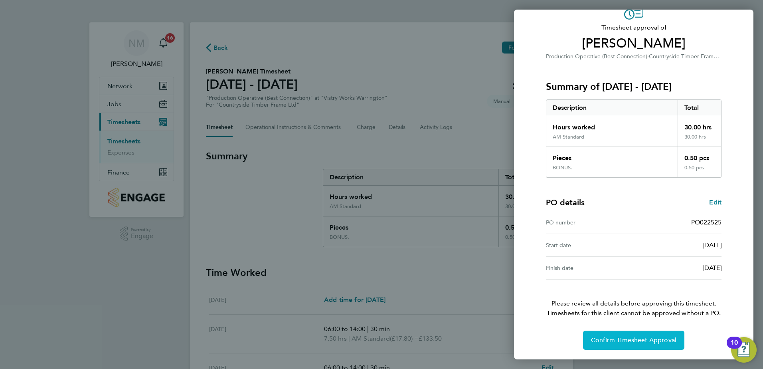
click at [624, 340] on span "Confirm Timesheet Approval" at bounding box center [633, 340] width 85 height 8
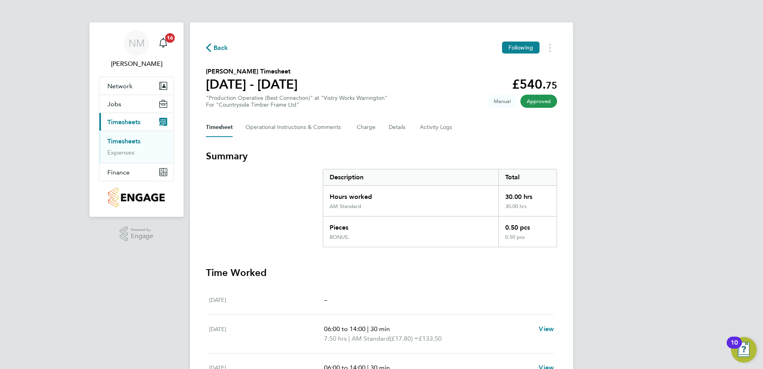
click at [220, 48] on span "Back" at bounding box center [221, 48] width 15 height 10
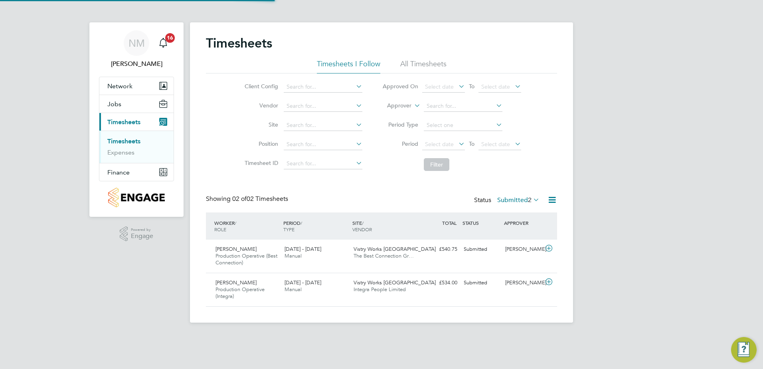
scroll to position [20, 69]
click at [535, 250] on div "[PERSON_NAME]" at bounding box center [523, 249] width 42 height 13
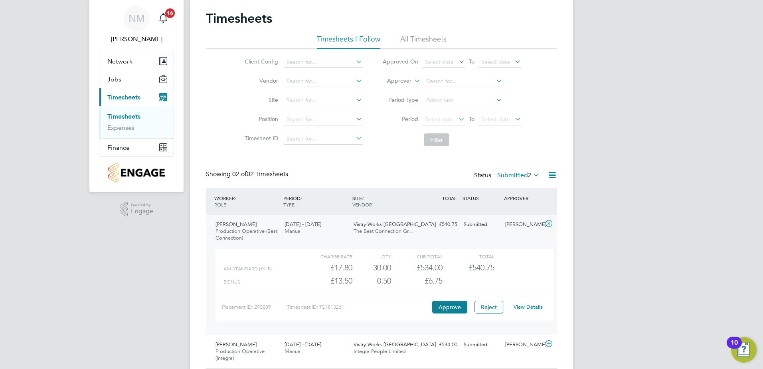
scroll to position [53, 0]
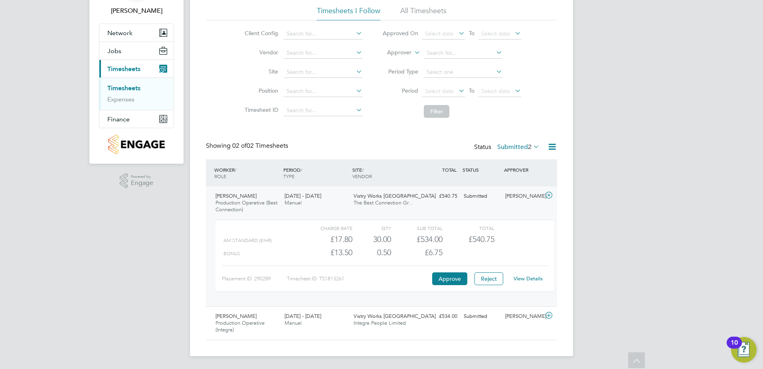
click at [527, 281] on link "View Details" at bounding box center [528, 278] width 29 height 7
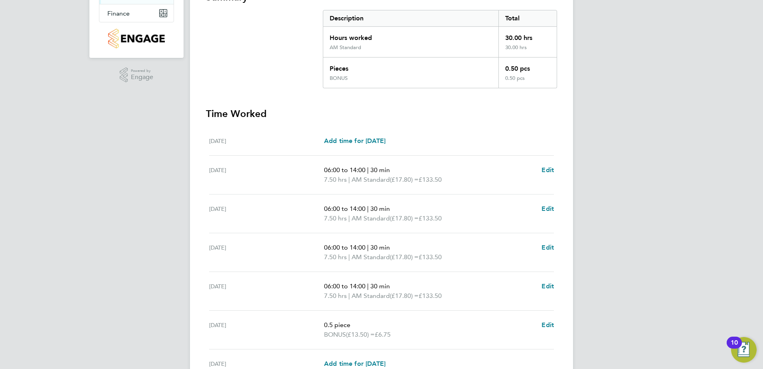
scroll to position [239, 0]
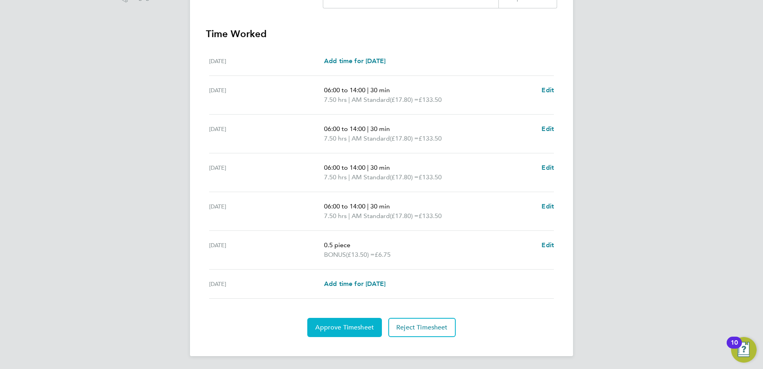
click at [350, 329] on span "Approve Timesheet" at bounding box center [344, 327] width 59 height 8
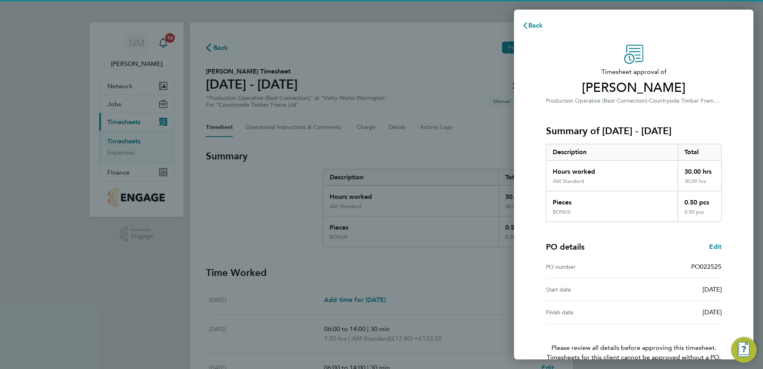
scroll to position [44, 0]
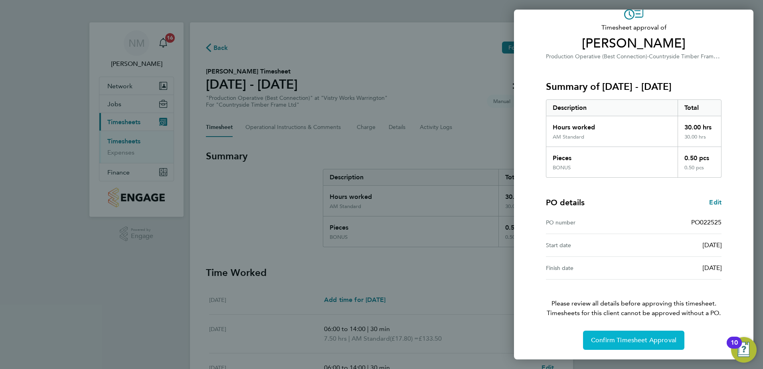
click at [617, 341] on span "Confirm Timesheet Approval" at bounding box center [633, 340] width 85 height 8
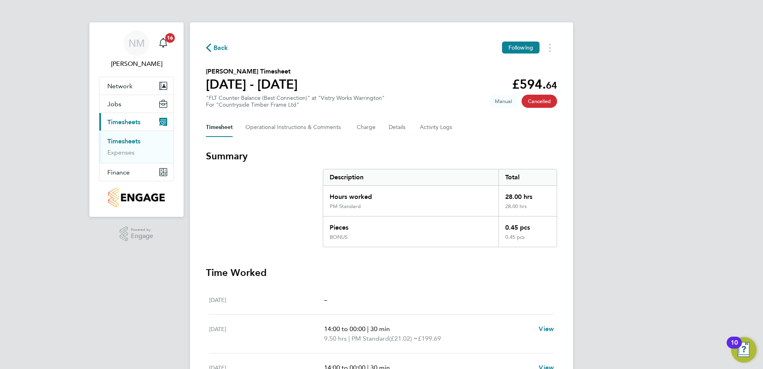
click at [216, 48] on span "Back" at bounding box center [221, 48] width 15 height 10
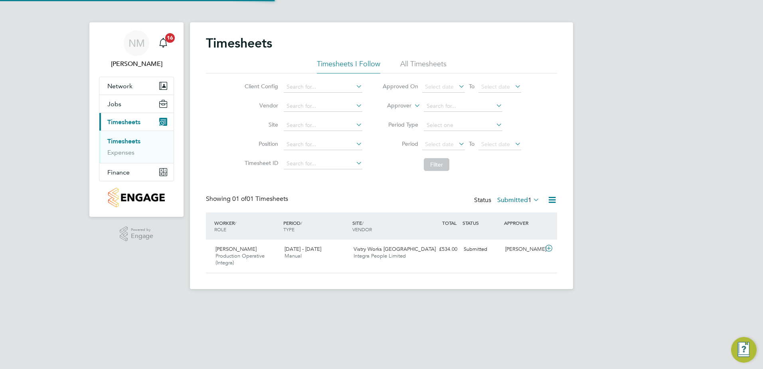
scroll to position [20, 69]
click at [517, 202] on label "Submitted 1" at bounding box center [518, 200] width 42 height 8
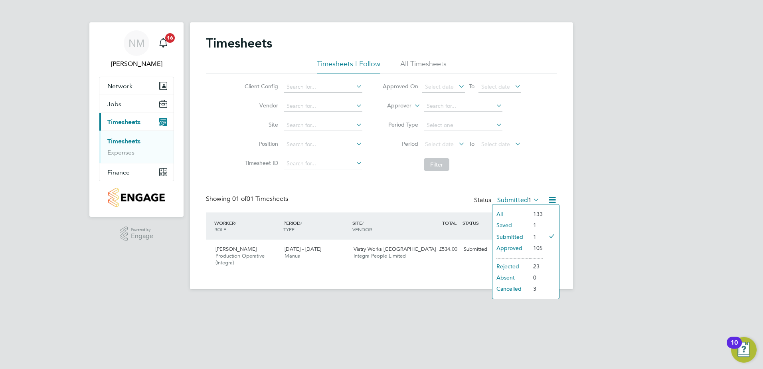
click at [517, 287] on li "Cancelled" at bounding box center [511, 288] width 37 height 11
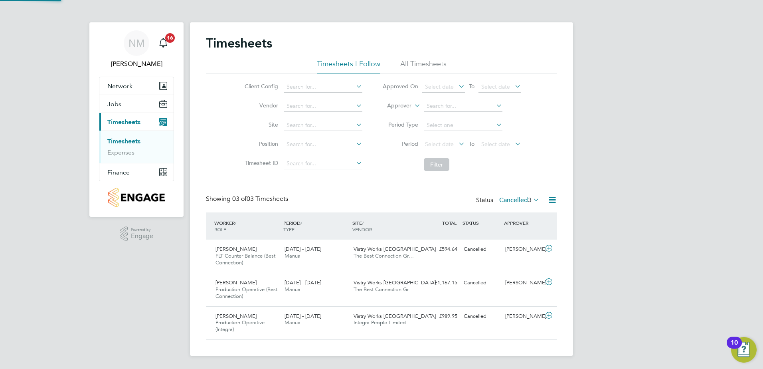
scroll to position [0, 0]
click at [544, 248] on icon at bounding box center [549, 248] width 10 height 6
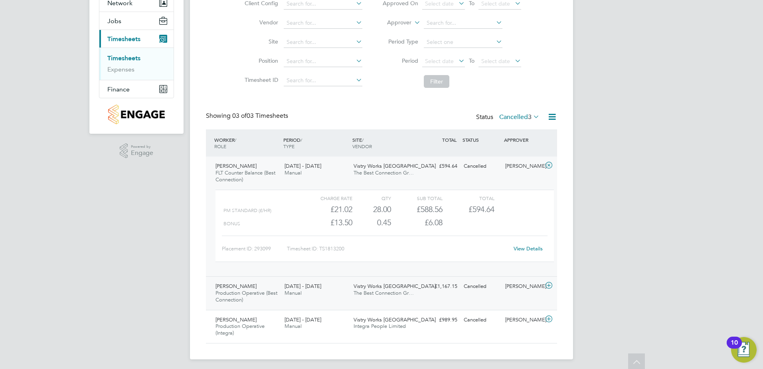
scroll to position [86, 0]
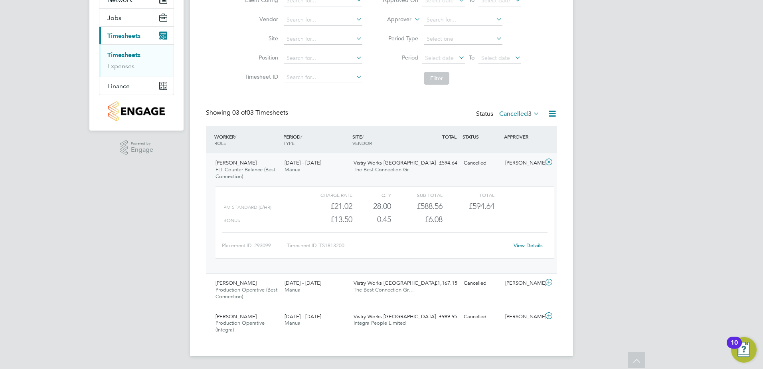
click at [525, 244] on link "View Details" at bounding box center [528, 245] width 29 height 7
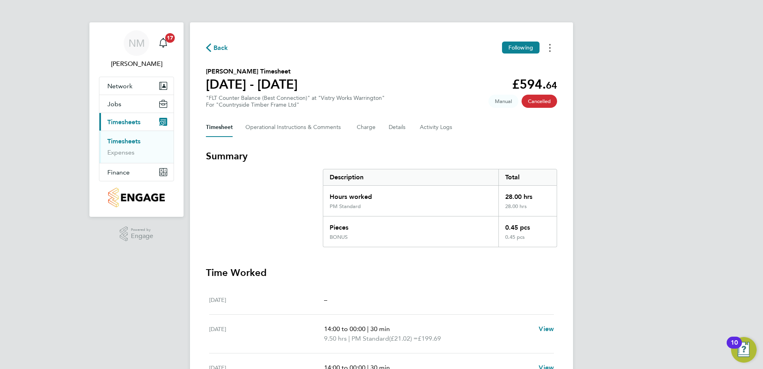
click at [551, 46] on button "Timesheets Menu" at bounding box center [550, 48] width 14 height 12
click at [529, 46] on span "Unfollow" at bounding box center [522, 47] width 23 height 7
click at [223, 46] on span "Back" at bounding box center [221, 48] width 15 height 10
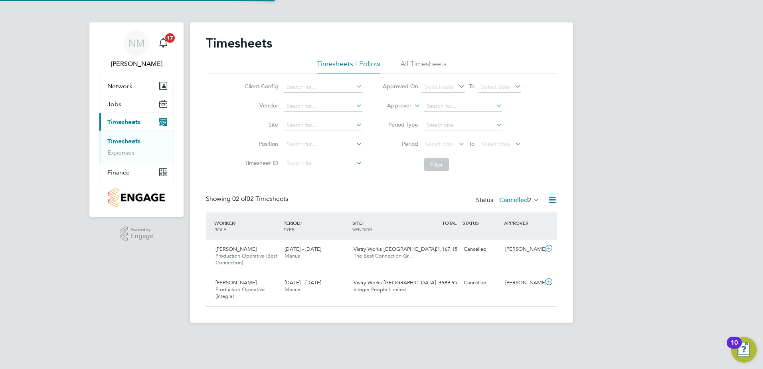
scroll to position [20, 69]
click at [529, 200] on span "2" at bounding box center [530, 200] width 4 height 8
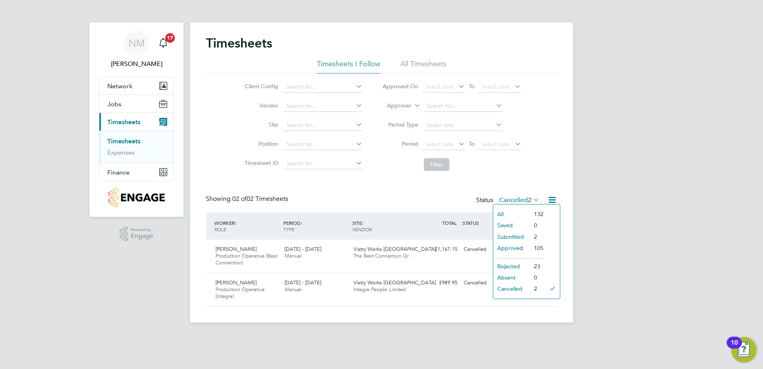
click at [528, 236] on li "Submitted" at bounding box center [511, 236] width 37 height 11
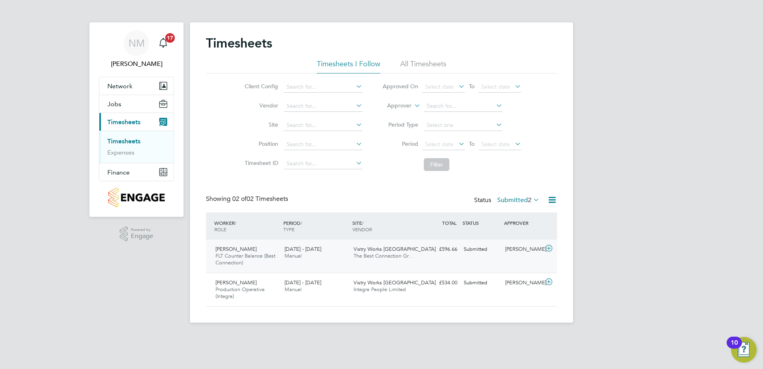
click at [498, 252] on div "Submitted" at bounding box center [482, 249] width 42 height 13
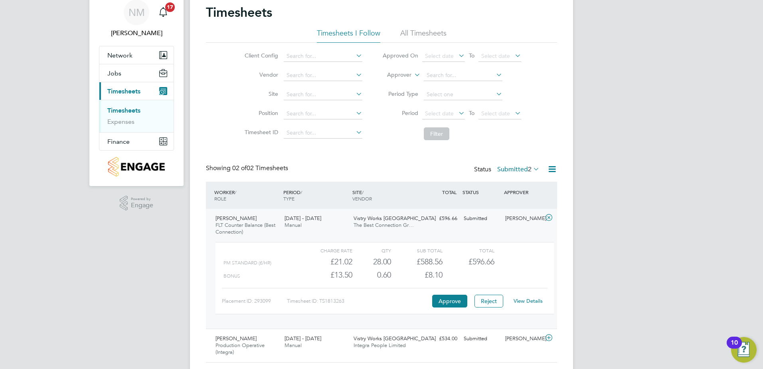
scroll to position [53, 0]
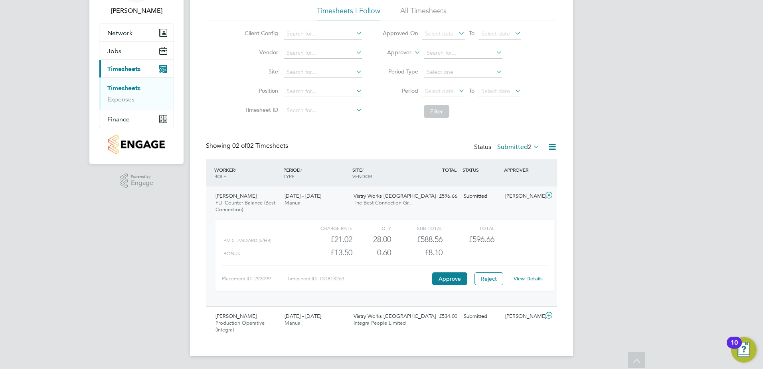
click at [531, 279] on link "View Details" at bounding box center [528, 278] width 29 height 7
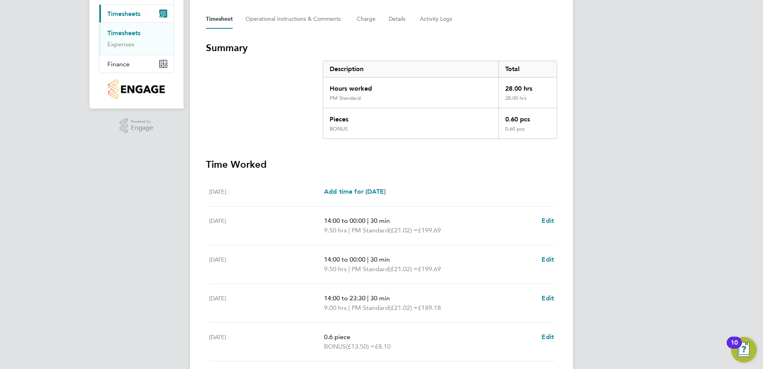
scroll to position [120, 0]
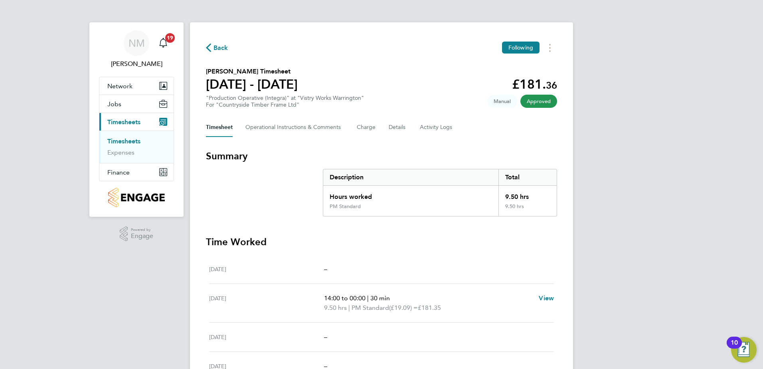
click at [218, 45] on span "Back" at bounding box center [221, 48] width 15 height 10
click at [218, 46] on span "Back" at bounding box center [221, 48] width 15 height 10
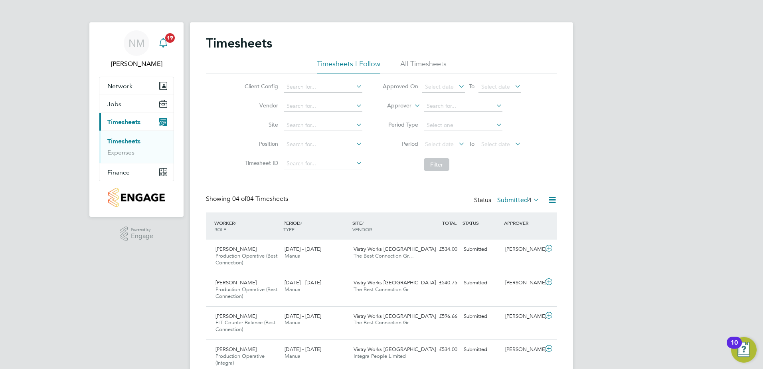
click at [156, 40] on div "Main navigation" at bounding box center [163, 43] width 16 height 16
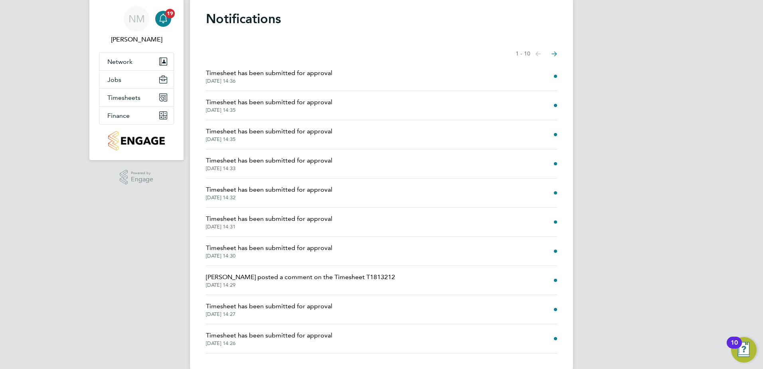
scroll to position [38, 0]
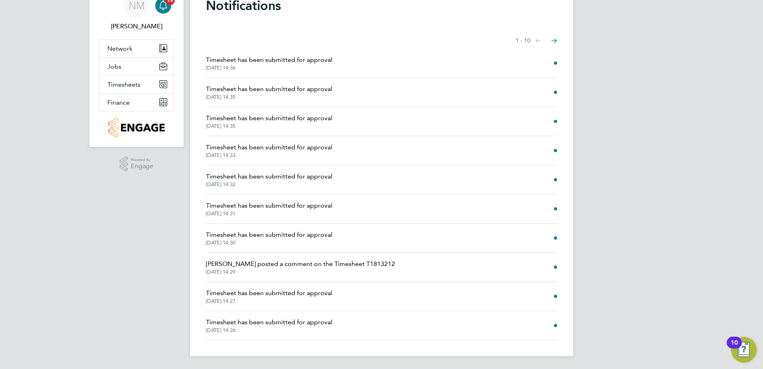
click at [267, 263] on span "Ileana Salsano posted a comment on the Timesheet T1813212" at bounding box center [300, 264] width 189 height 10
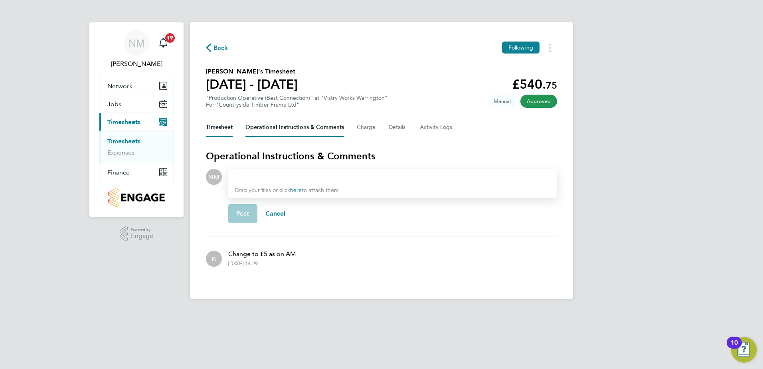
click at [223, 127] on button "Timesheet" at bounding box center [219, 127] width 27 height 19
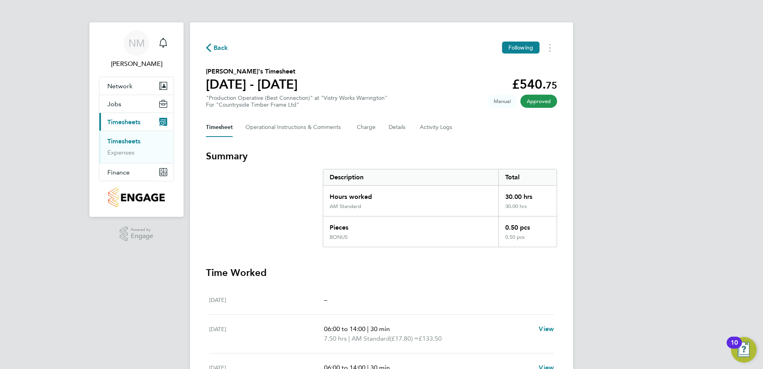
click at [216, 47] on span "Back" at bounding box center [221, 48] width 15 height 10
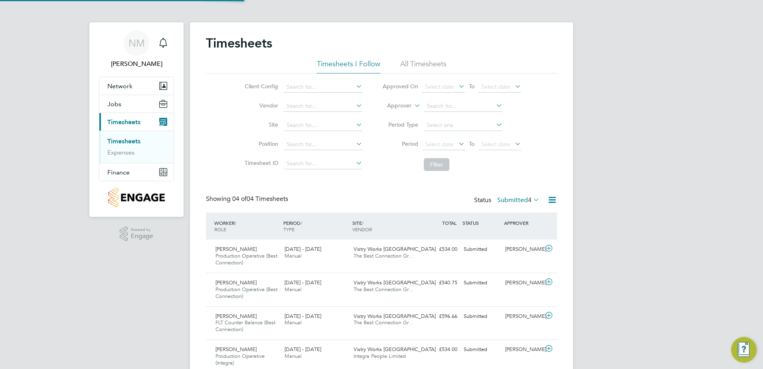
scroll to position [27, 69]
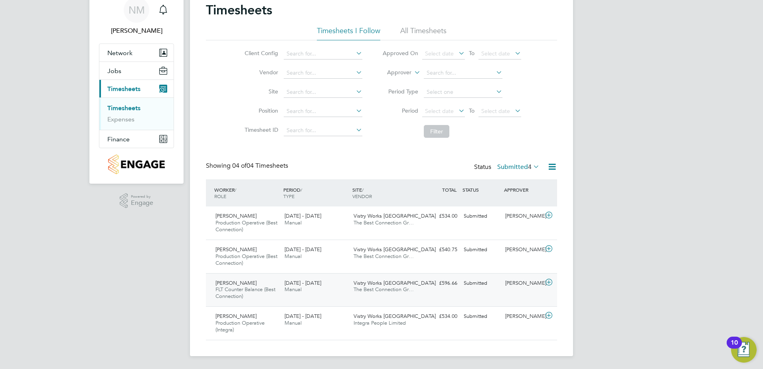
click at [525, 281] on div "[PERSON_NAME]" at bounding box center [523, 283] width 42 height 13
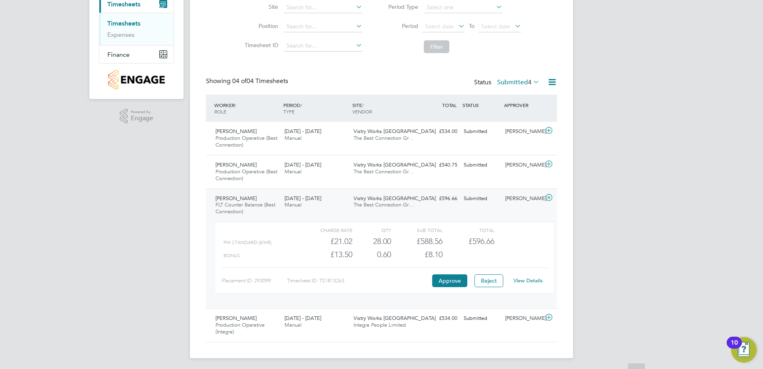
scroll to position [120, 0]
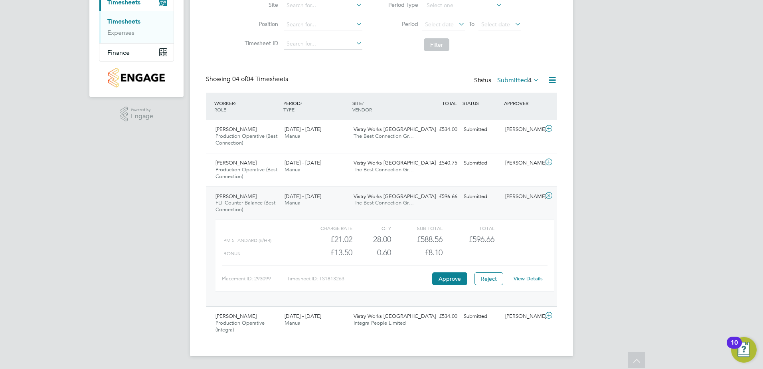
click at [527, 277] on link "View Details" at bounding box center [528, 278] width 29 height 7
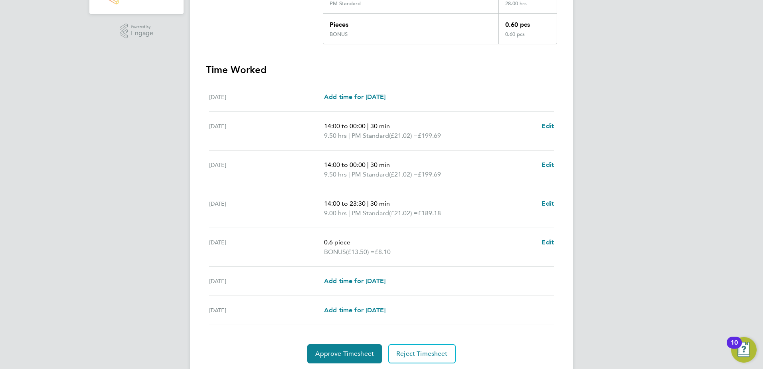
scroll to position [229, 0]
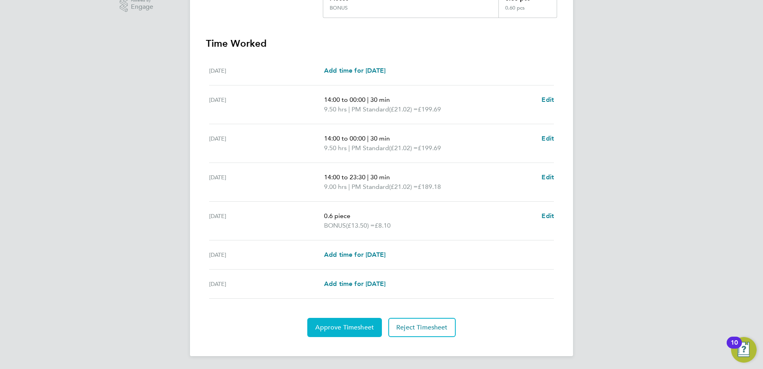
click at [363, 327] on span "Approve Timesheet" at bounding box center [344, 327] width 59 height 8
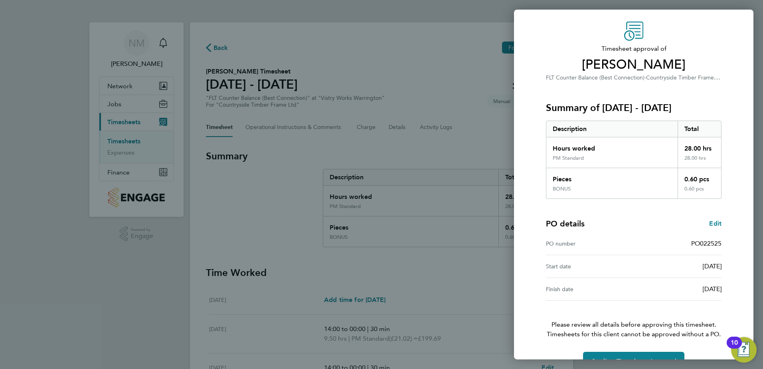
scroll to position [44, 0]
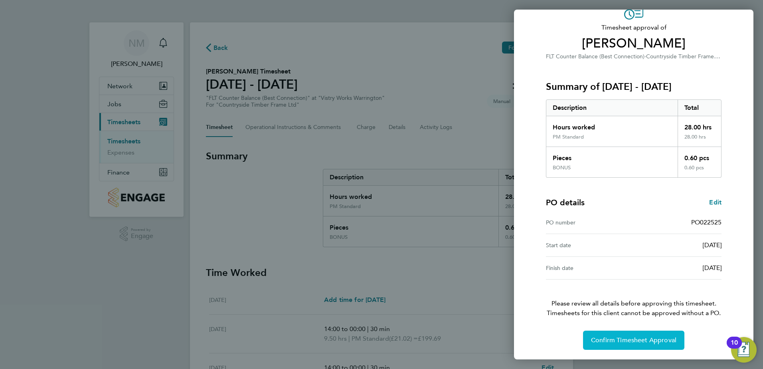
click at [637, 341] on span "Confirm Timesheet Approval" at bounding box center [633, 340] width 85 height 8
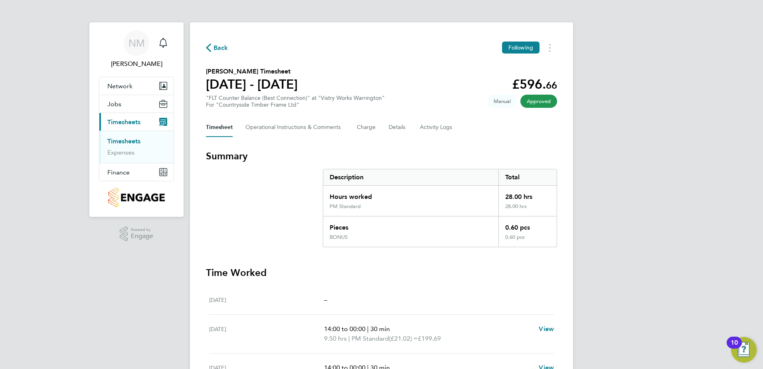
click at [218, 49] on span "Back" at bounding box center [221, 48] width 15 height 10
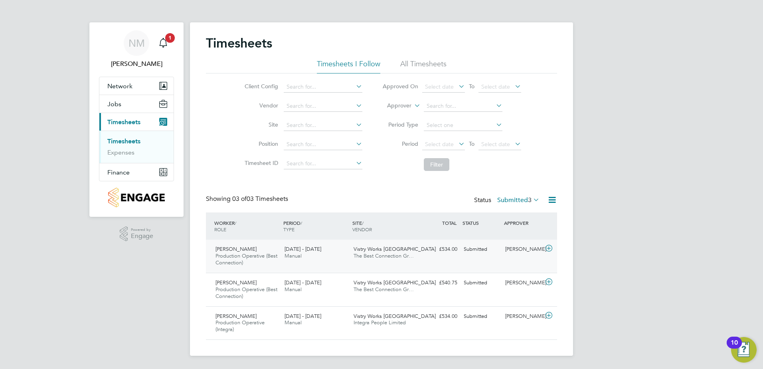
click at [534, 251] on div "[PERSON_NAME]" at bounding box center [523, 249] width 42 height 13
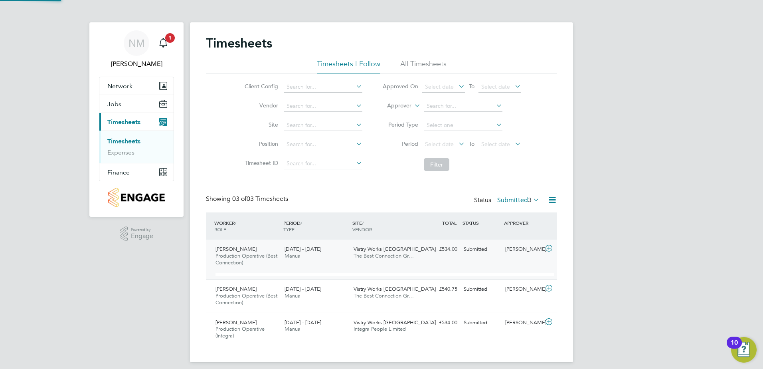
scroll to position [14, 78]
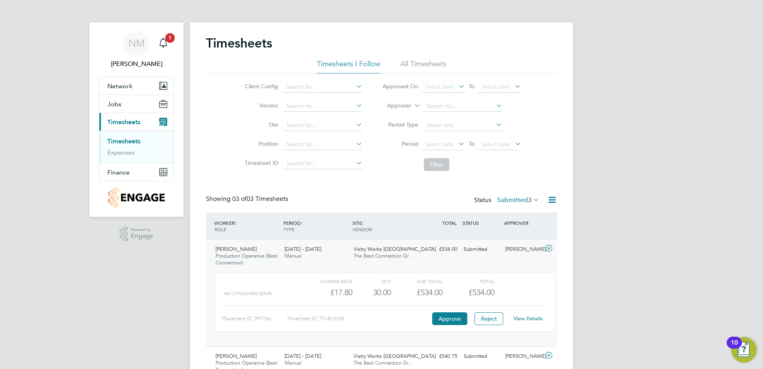
click at [523, 318] on link "View Details" at bounding box center [528, 318] width 29 height 7
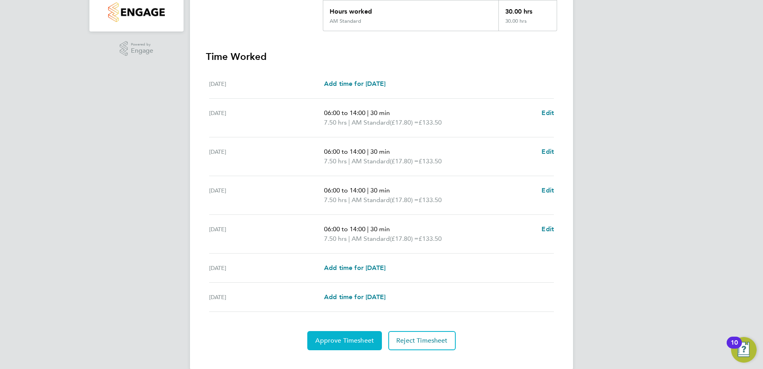
scroll to position [198, 0]
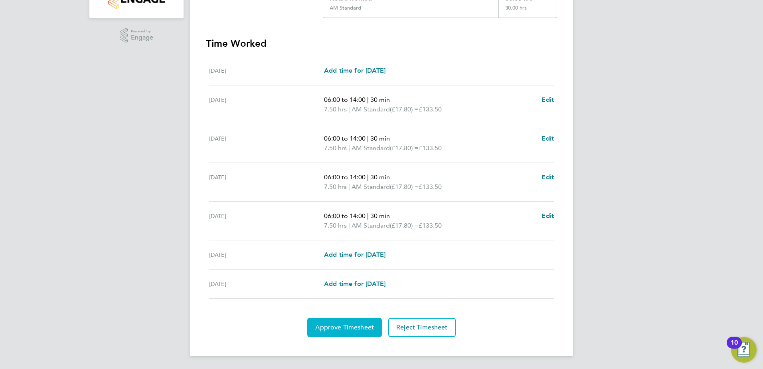
click at [351, 328] on span "Approve Timesheet" at bounding box center [344, 327] width 59 height 8
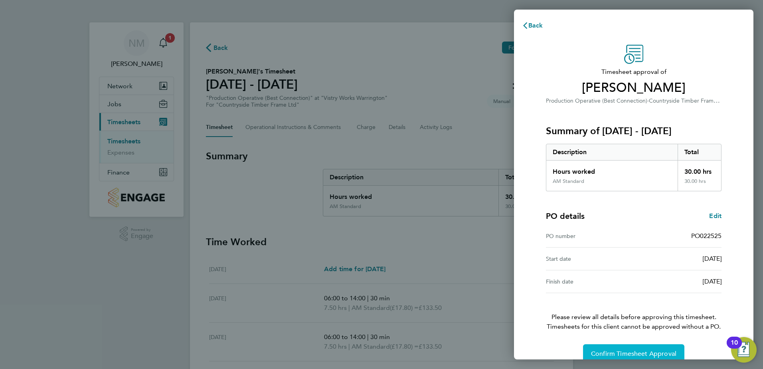
click at [628, 355] on span "Confirm Timesheet Approval" at bounding box center [633, 354] width 85 height 8
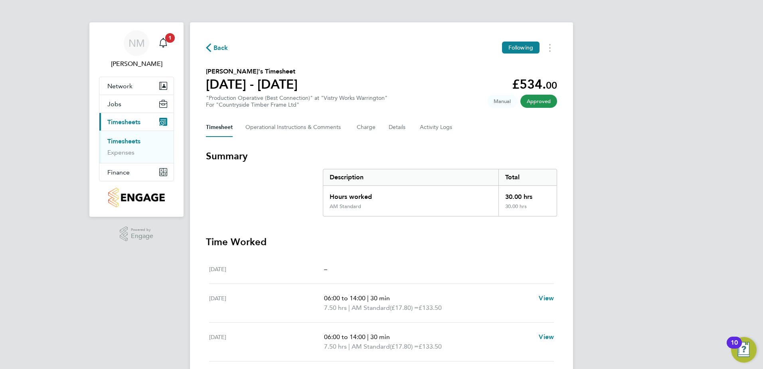
click at [216, 47] on span "Back" at bounding box center [221, 48] width 15 height 10
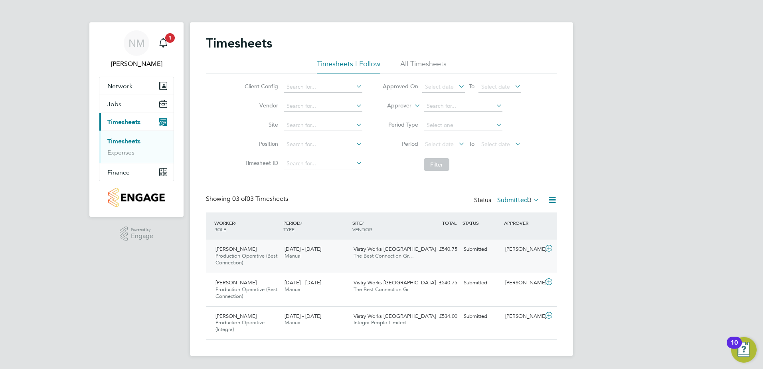
click at [520, 252] on div "[PERSON_NAME]" at bounding box center [523, 249] width 42 height 13
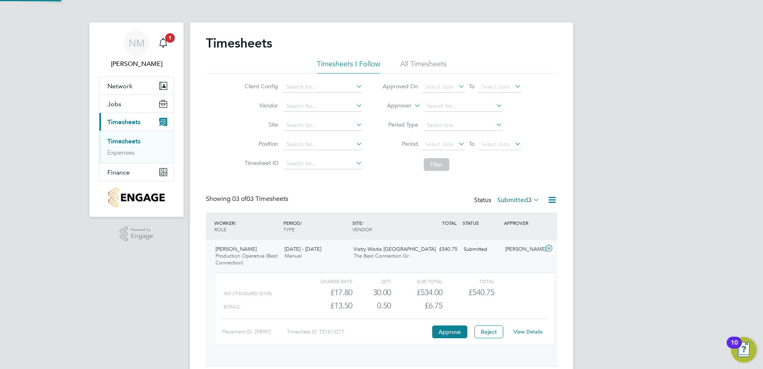
scroll to position [14, 78]
click at [527, 334] on link "View Details" at bounding box center [528, 331] width 29 height 7
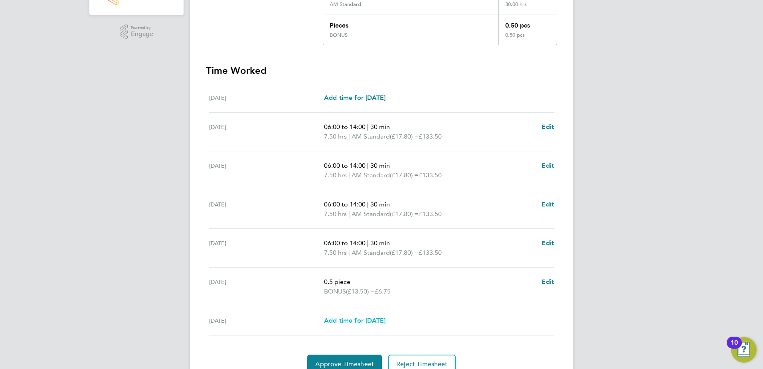
scroll to position [239, 0]
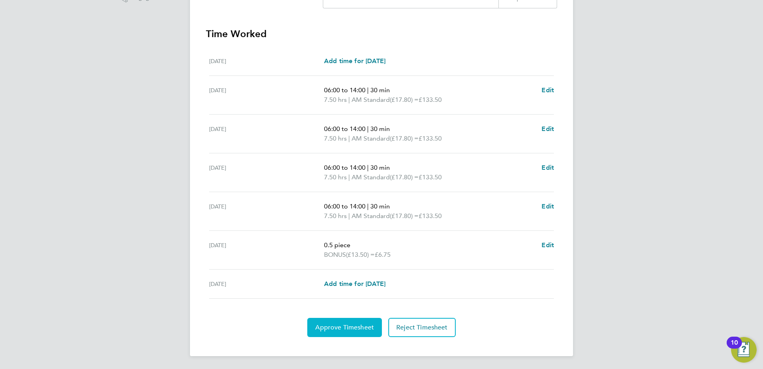
drag, startPoint x: 337, startPoint y: 328, endPoint x: 341, endPoint y: 323, distance: 6.3
click at [337, 327] on span "Approve Timesheet" at bounding box center [344, 327] width 59 height 8
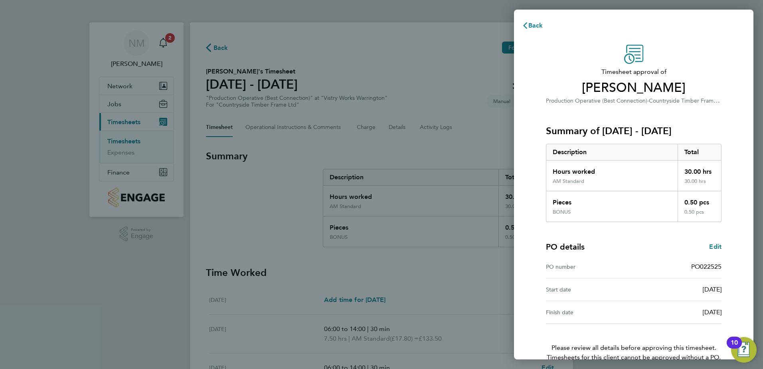
scroll to position [44, 0]
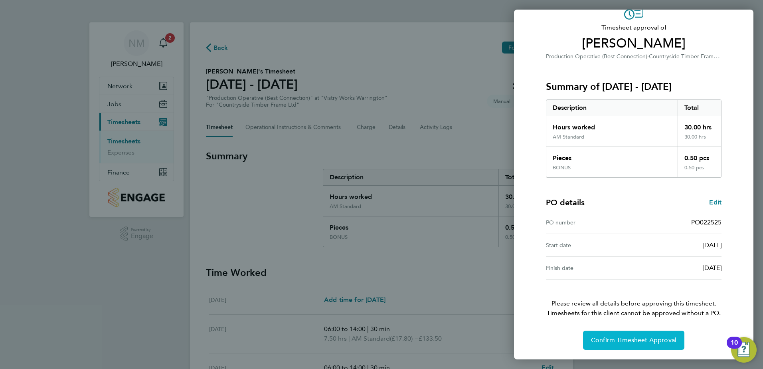
click at [629, 348] on button "Confirm Timesheet Approval" at bounding box center [633, 340] width 101 height 19
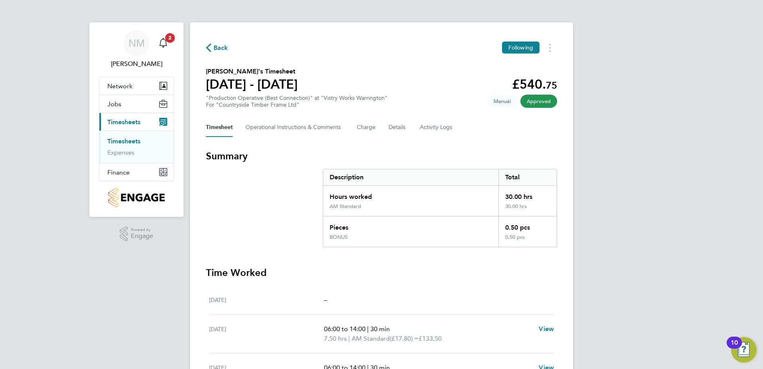
click at [212, 51] on button "Back" at bounding box center [217, 48] width 22 height 10
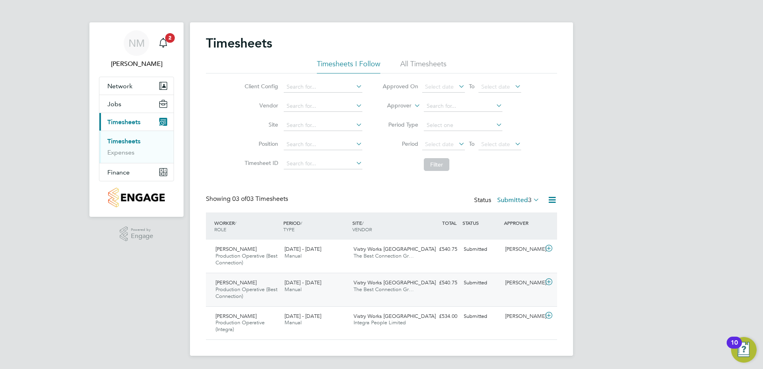
click at [534, 283] on div "[PERSON_NAME]" at bounding box center [523, 282] width 42 height 13
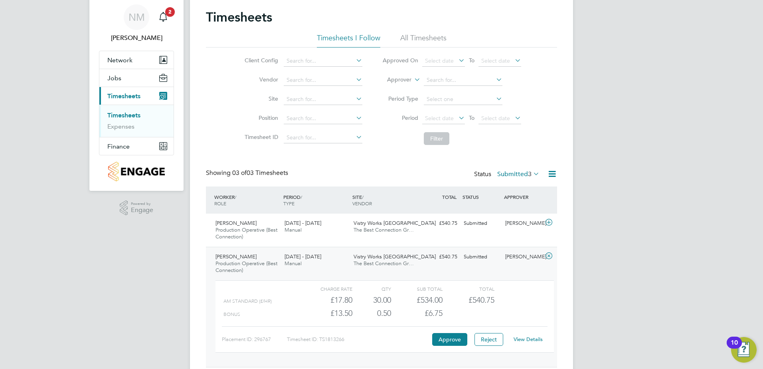
scroll to position [40, 0]
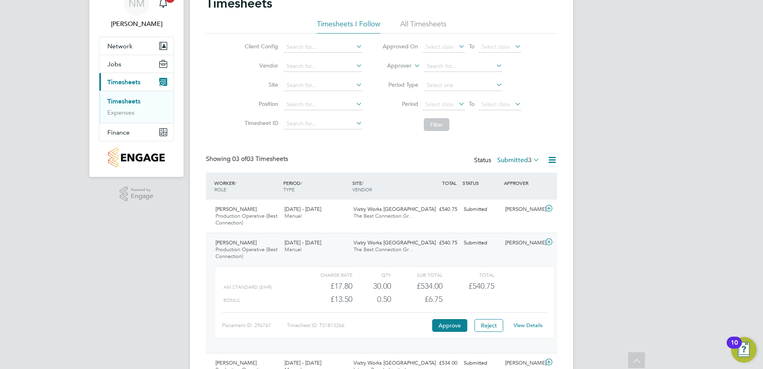
click at [526, 323] on link "View Details" at bounding box center [528, 325] width 29 height 7
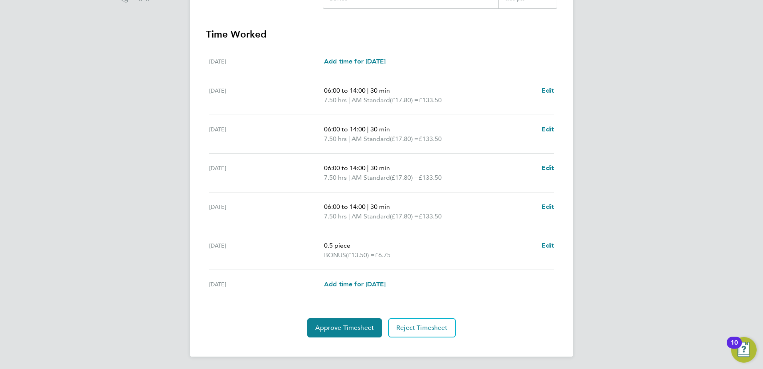
scroll to position [239, 0]
click at [343, 324] on span "Approve Timesheet" at bounding box center [344, 327] width 59 height 8
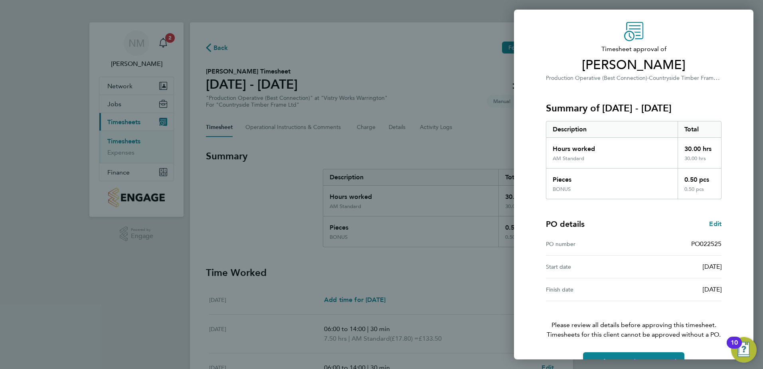
scroll to position [44, 0]
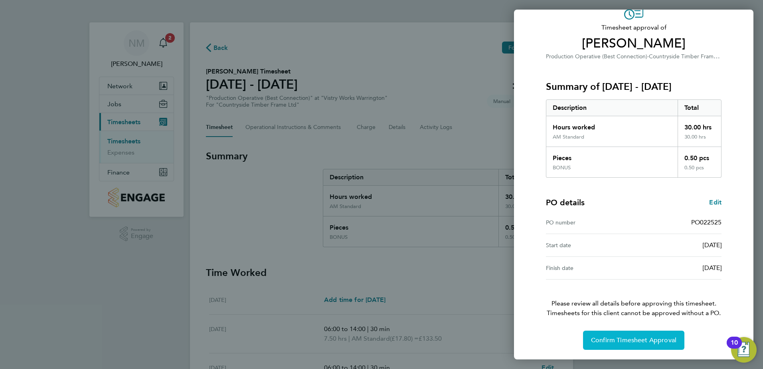
click at [643, 343] on span "Confirm Timesheet Approval" at bounding box center [633, 340] width 85 height 8
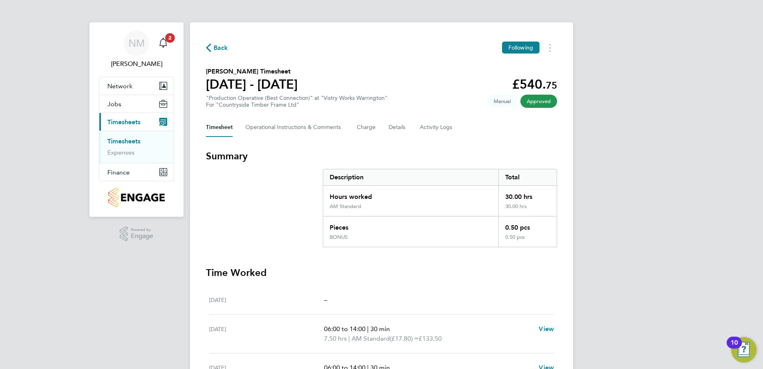
click at [220, 46] on span "Back" at bounding box center [221, 48] width 15 height 10
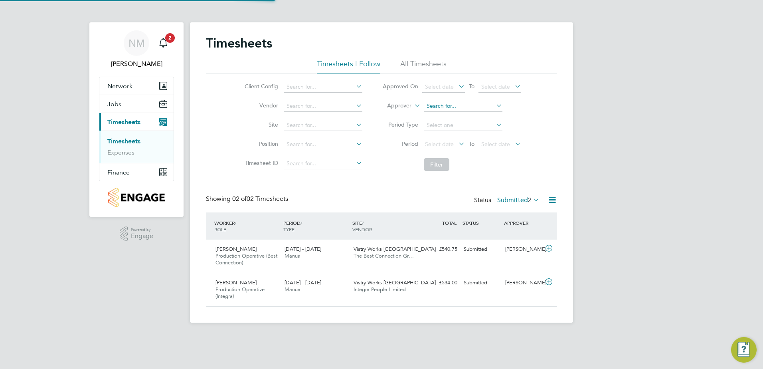
scroll to position [20, 69]
click at [500, 253] on div "Submitted" at bounding box center [482, 249] width 42 height 13
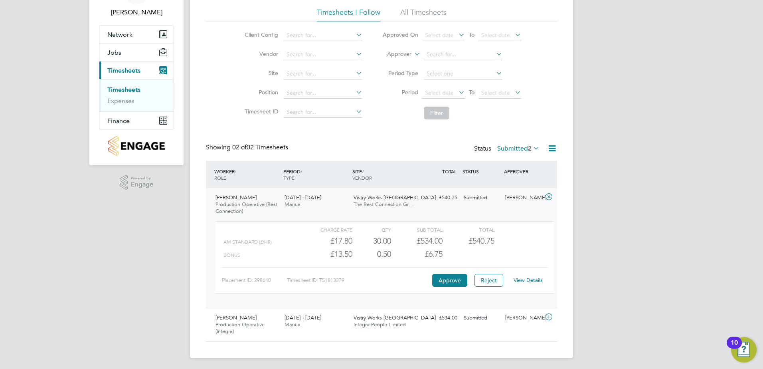
scroll to position [53, 0]
click at [529, 278] on link "View Details" at bounding box center [528, 278] width 29 height 7
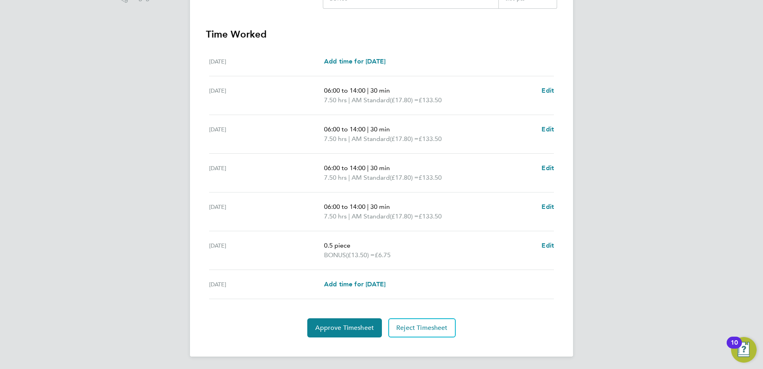
scroll to position [239, 0]
click at [428, 330] on span "Reject Timesheet" at bounding box center [422, 327] width 52 height 8
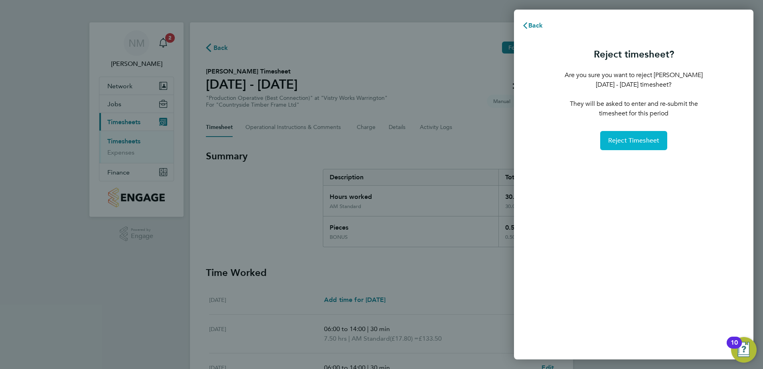
click at [640, 141] on span "Reject Timesheet" at bounding box center [634, 141] width 52 height 8
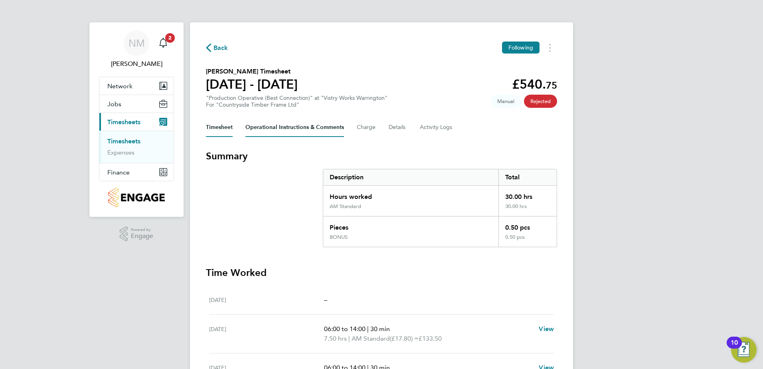
click at [275, 130] on Comments-tab "Operational Instructions & Comments" at bounding box center [295, 127] width 99 height 19
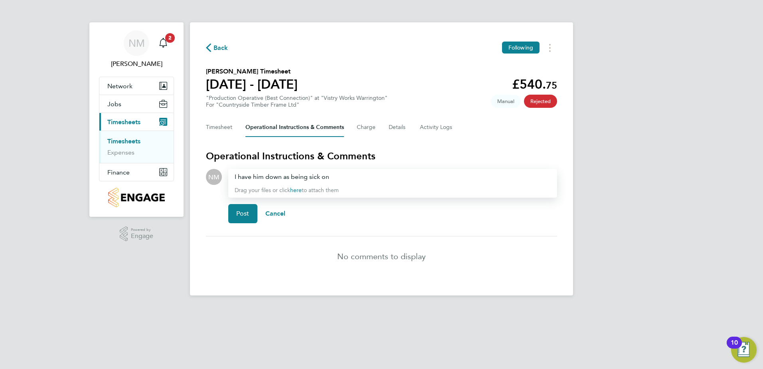
click at [339, 178] on div "I have him down as being sick on" at bounding box center [393, 177] width 316 height 10
click at [248, 217] on button "Post" at bounding box center [242, 213] width 29 height 19
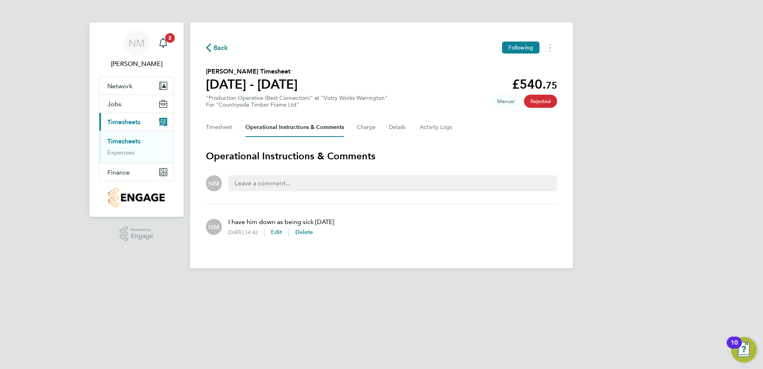
click at [220, 47] on span "Back" at bounding box center [221, 48] width 15 height 10
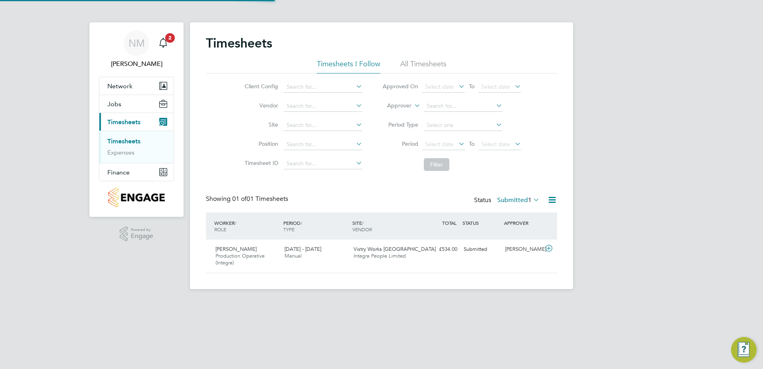
scroll to position [20, 69]
click at [168, 38] on span "3" at bounding box center [170, 38] width 10 height 10
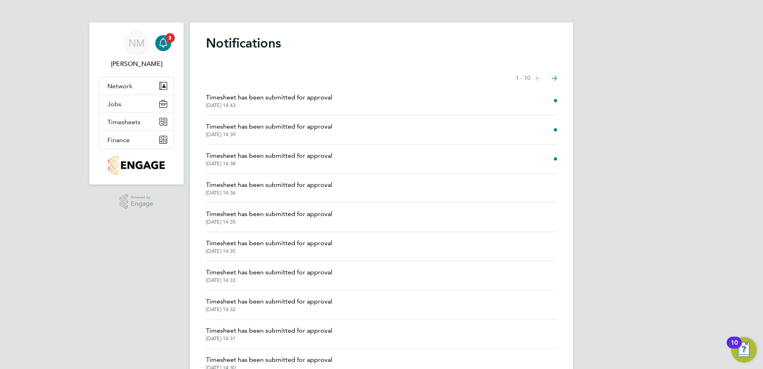
click at [308, 99] on span "Timesheet has been submitted for approval" at bounding box center [269, 98] width 127 height 10
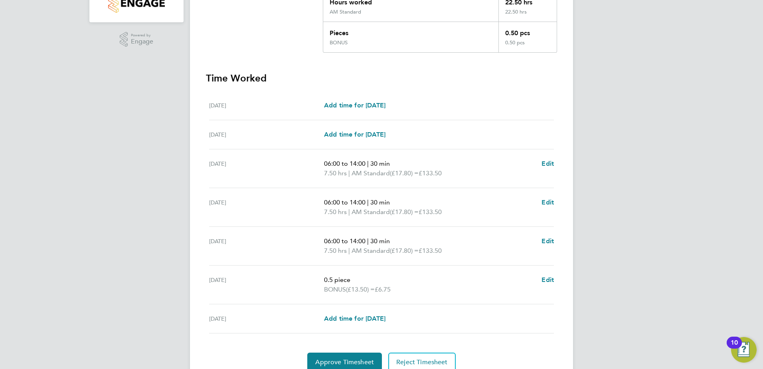
scroll to position [229, 0]
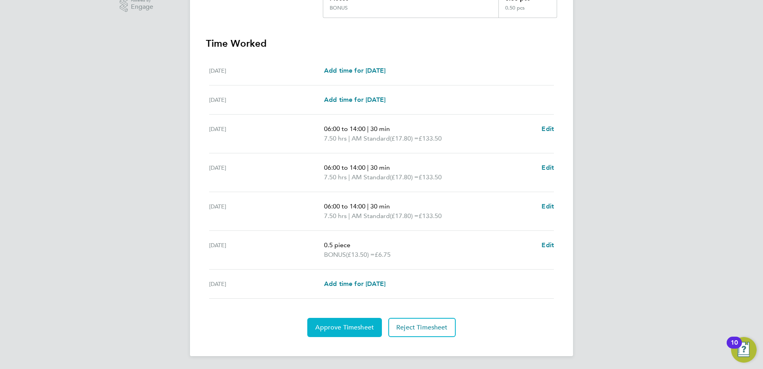
click at [363, 320] on button "Approve Timesheet" at bounding box center [344, 327] width 75 height 19
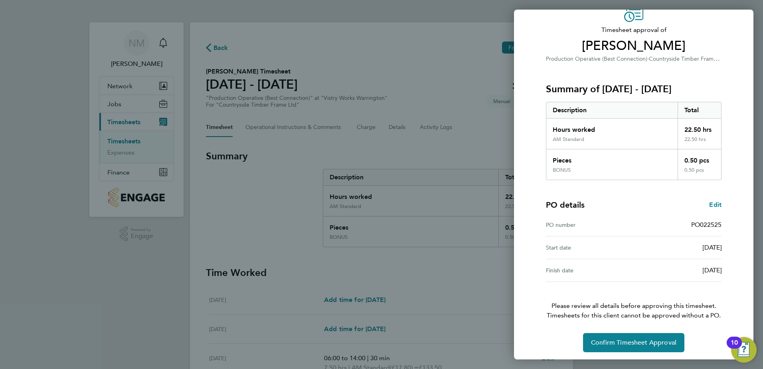
scroll to position [44, 0]
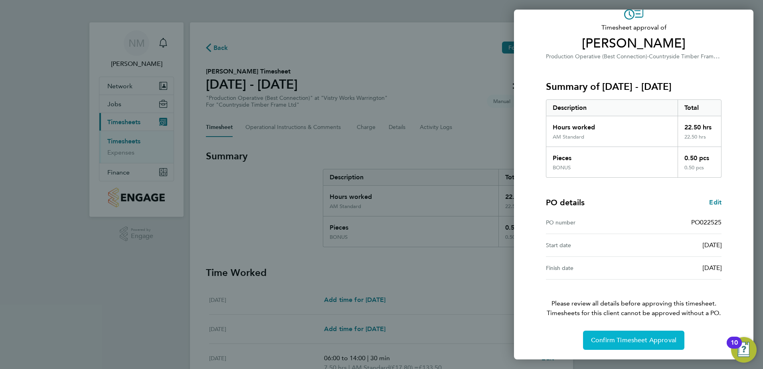
click at [642, 338] on span "Confirm Timesheet Approval" at bounding box center [633, 340] width 85 height 8
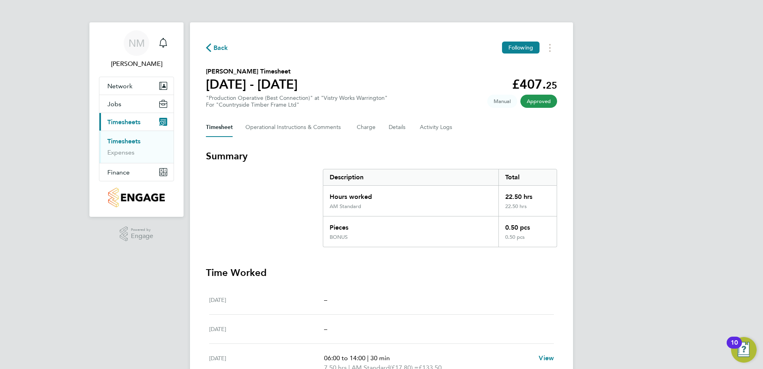
click at [219, 44] on span "Back" at bounding box center [221, 48] width 15 height 10
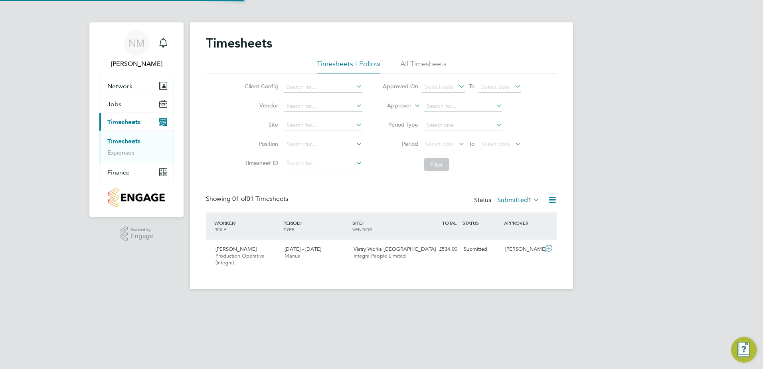
scroll to position [20, 69]
